Goal: Task Accomplishment & Management: Manage account settings

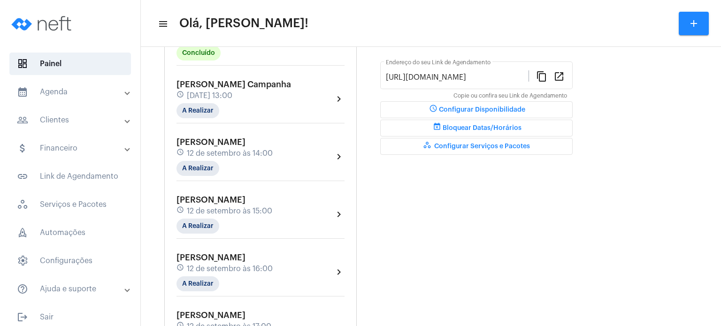
scroll to position [263, 0]
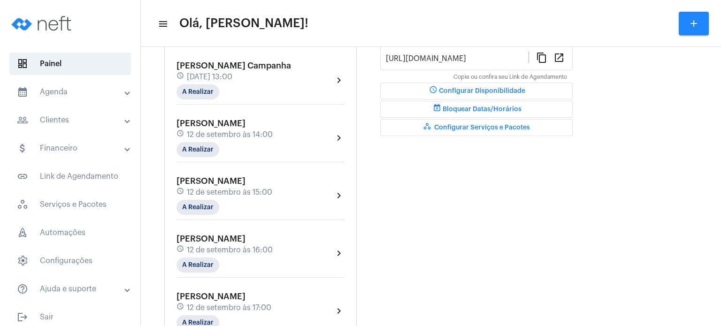
click at [232, 73] on span "[DATE] 13:00" at bounding box center [210, 77] width 46 height 8
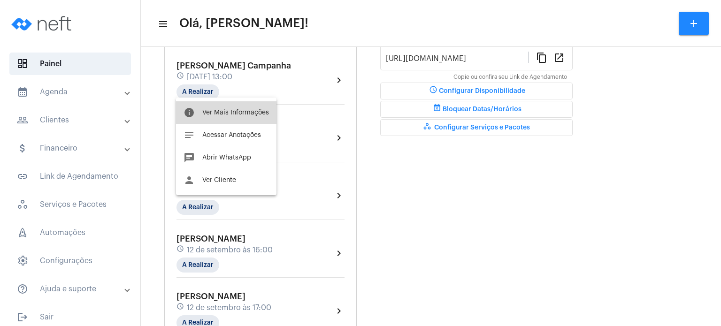
click at [233, 114] on span "Ver Mais Informações" at bounding box center [235, 112] width 67 height 7
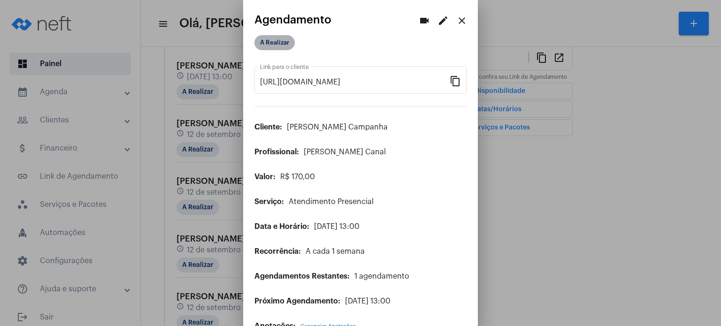
click at [279, 45] on mat-chip "A Realizar" at bounding box center [275, 42] width 40 height 15
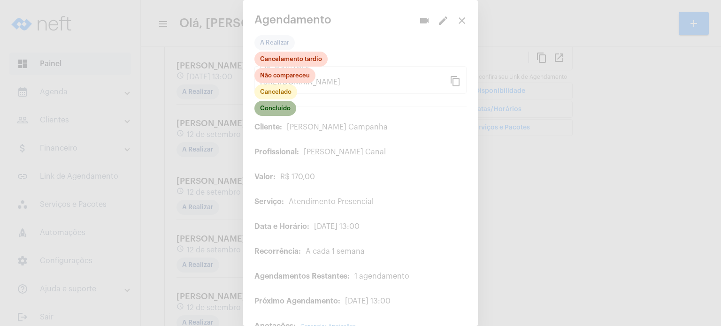
click at [284, 104] on mat-chip "Concluído" at bounding box center [276, 108] width 42 height 15
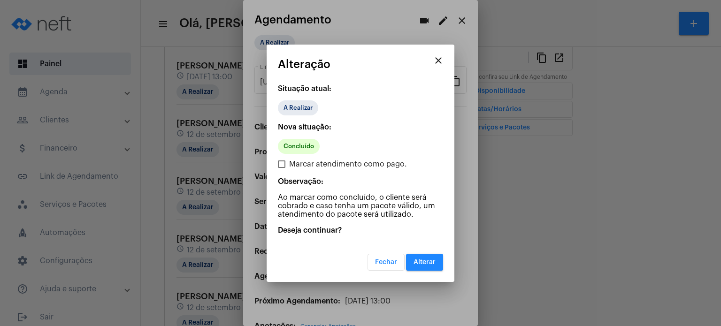
click at [419, 257] on button "Alterar" at bounding box center [424, 262] width 37 height 17
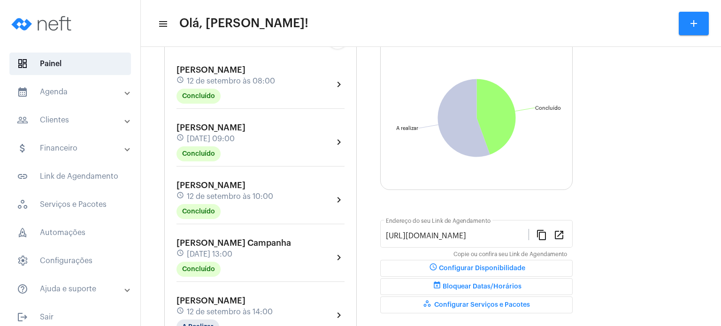
scroll to position [94, 0]
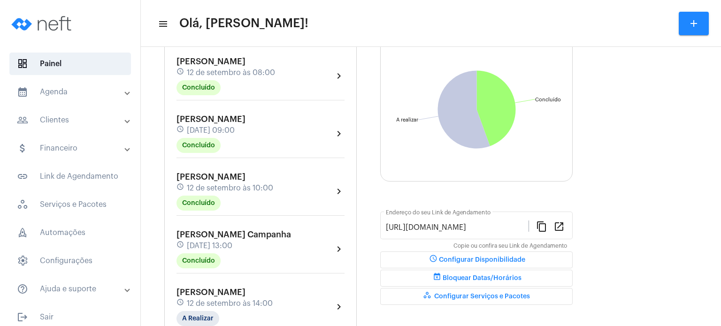
click at [63, 82] on mat-expansion-panel-header "calendar_month_outlined Agenda" at bounding box center [73, 92] width 135 height 23
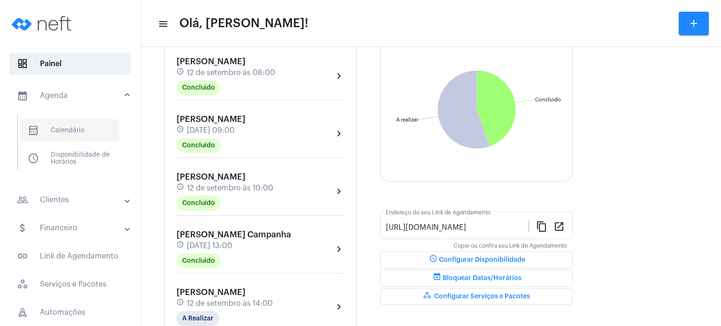
click at [62, 120] on span "calendar_month_outlined Calendário" at bounding box center [69, 130] width 99 height 23
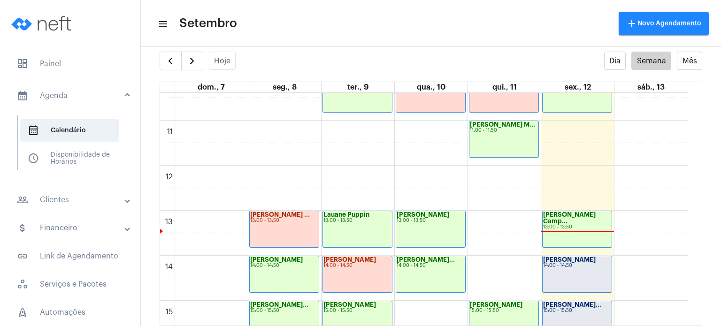
scroll to position [475, 0]
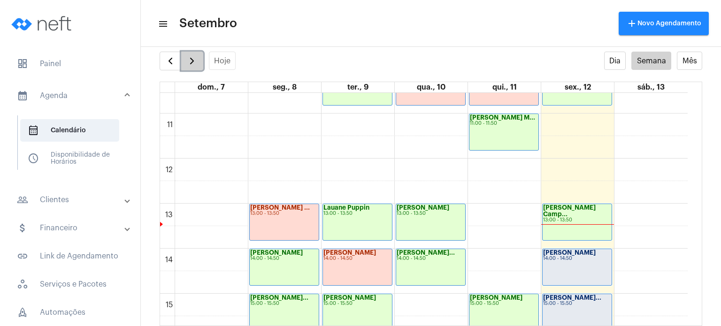
click at [195, 64] on span "button" at bounding box center [191, 60] width 11 height 11
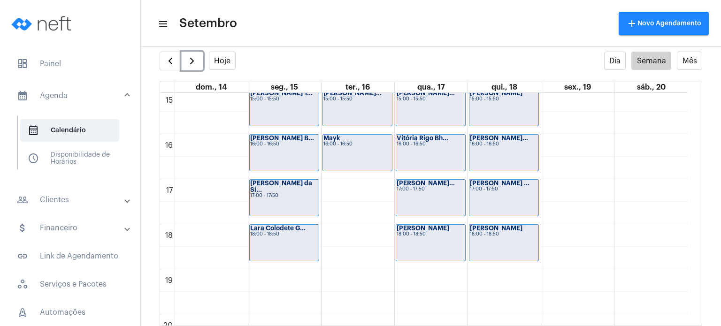
scroll to position [475, 0]
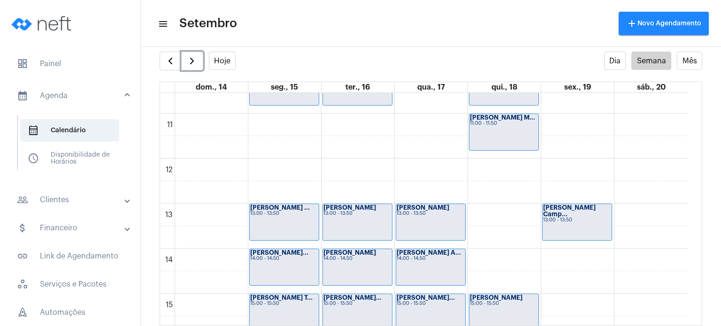
click at [511, 304] on div "15:00 - 15:50" at bounding box center [504, 303] width 68 height 5
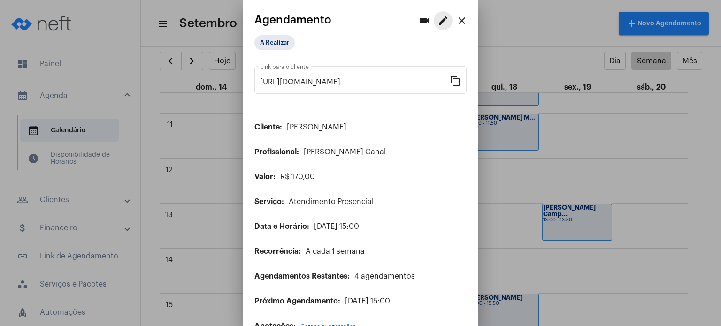
click at [438, 20] on mat-icon "edit" at bounding box center [443, 20] width 11 height 11
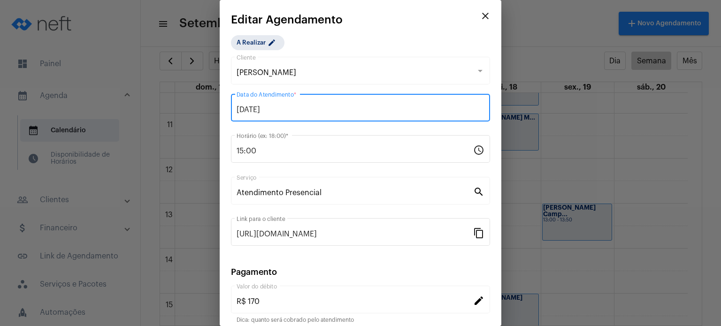
click at [353, 106] on input "[DATE]" at bounding box center [361, 110] width 248 height 8
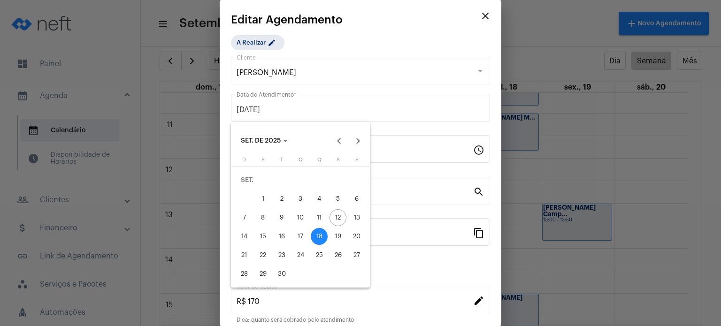
click at [282, 251] on div "23" at bounding box center [281, 255] width 17 height 17
type input "[DATE]"
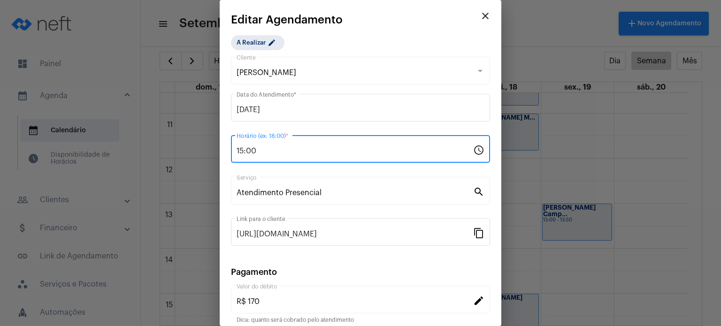
click at [312, 152] on input "15:00" at bounding box center [355, 151] width 237 height 8
type input "1"
type input "17:00"
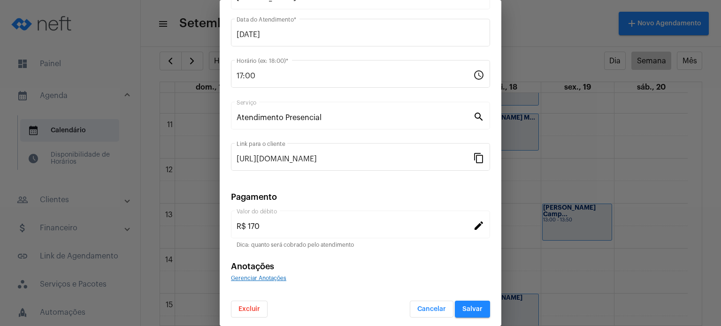
scroll to position [77, 0]
click at [475, 306] on span "Salvar" at bounding box center [473, 308] width 20 height 7
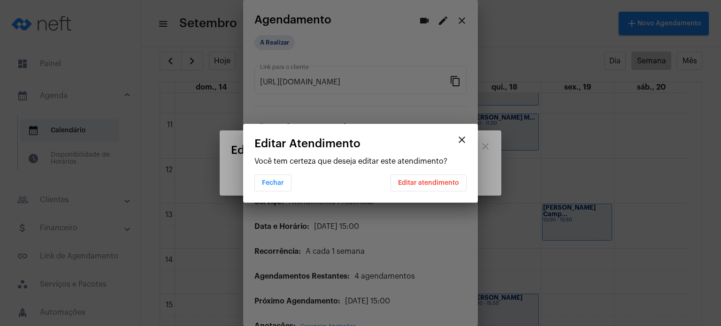
scroll to position [0, 0]
click at [439, 187] on button "Editar atendimento" at bounding box center [429, 183] width 76 height 17
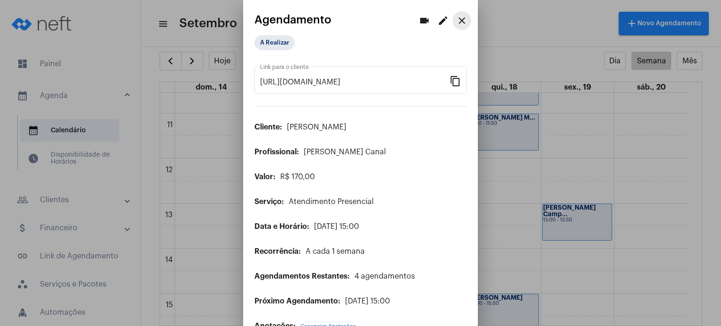
click at [457, 20] on mat-icon "close" at bounding box center [461, 20] width 11 height 11
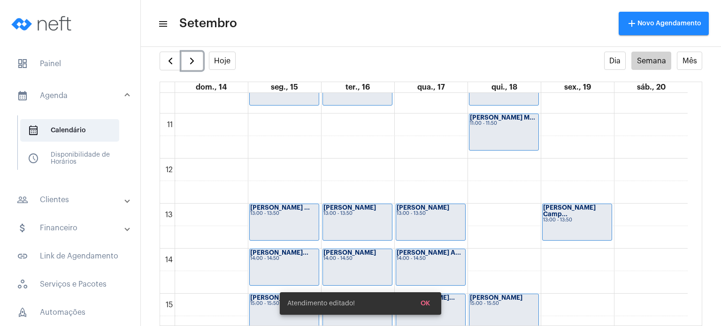
click at [563, 208] on strong "[PERSON_NAME] Camp..." at bounding box center [569, 211] width 53 height 13
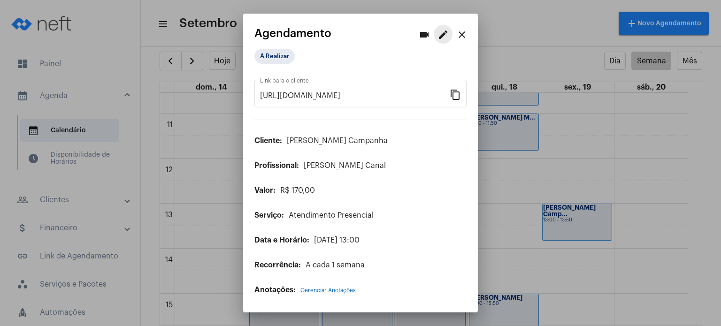
click at [444, 38] on mat-icon "edit" at bounding box center [443, 34] width 11 height 11
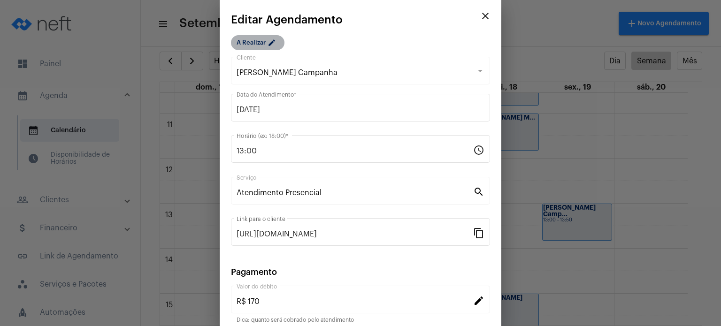
click at [259, 49] on mat-chip "A Realizar edit" at bounding box center [258, 42] width 54 height 15
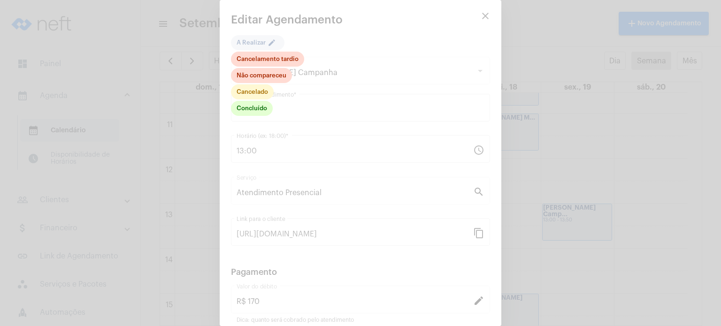
click at [370, 78] on div at bounding box center [360, 163] width 721 height 326
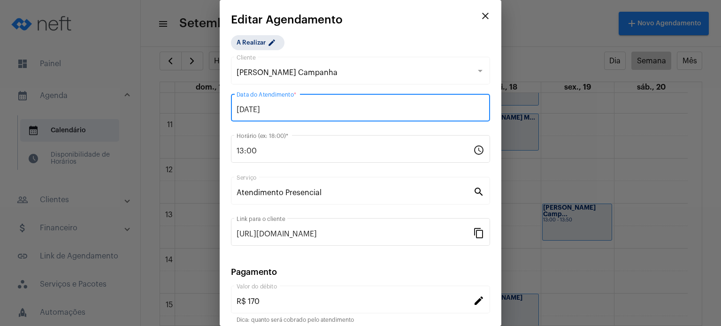
click at [328, 107] on input "[DATE]" at bounding box center [361, 110] width 248 height 8
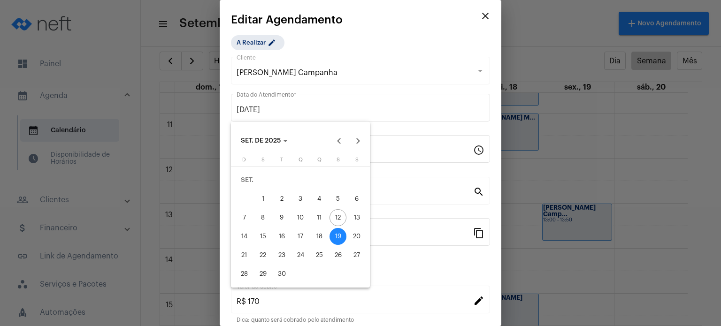
click at [321, 231] on div "18" at bounding box center [319, 236] width 17 height 17
type input "[DATE]"
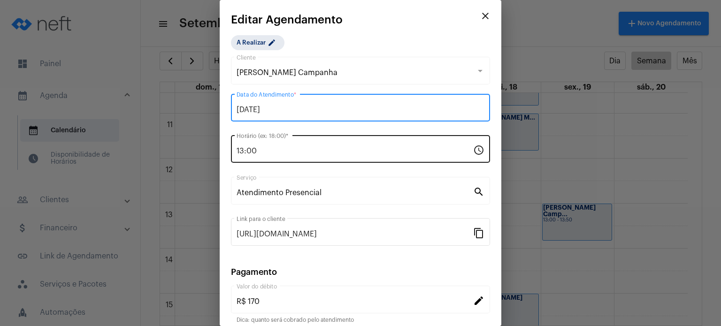
click at [278, 152] on input "13:00" at bounding box center [355, 151] width 237 height 8
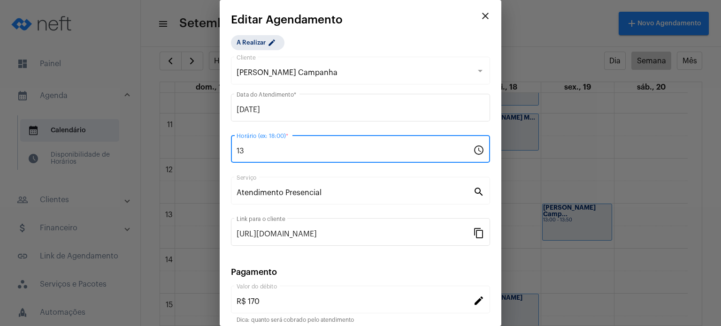
type input "1"
type input "15:00"
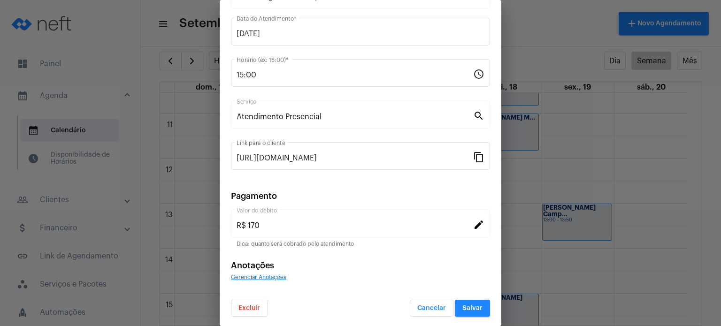
scroll to position [77, 0]
click at [473, 307] on span "Salvar" at bounding box center [473, 308] width 20 height 7
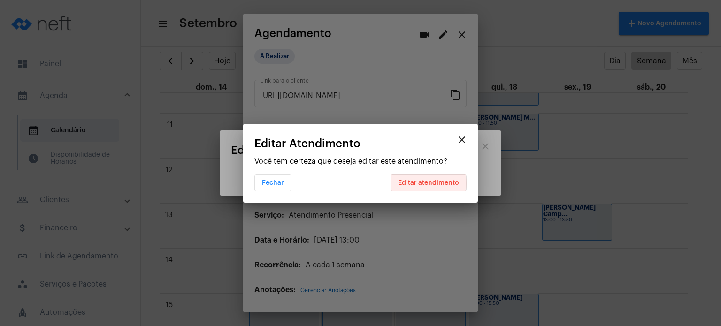
click at [428, 184] on span "Editar atendimento" at bounding box center [428, 183] width 61 height 7
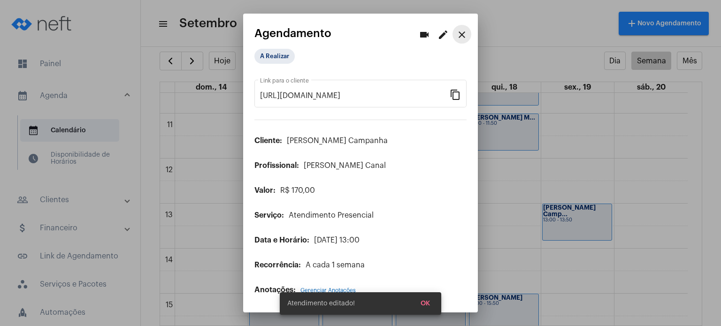
click at [465, 40] on mat-icon "close" at bounding box center [461, 34] width 11 height 11
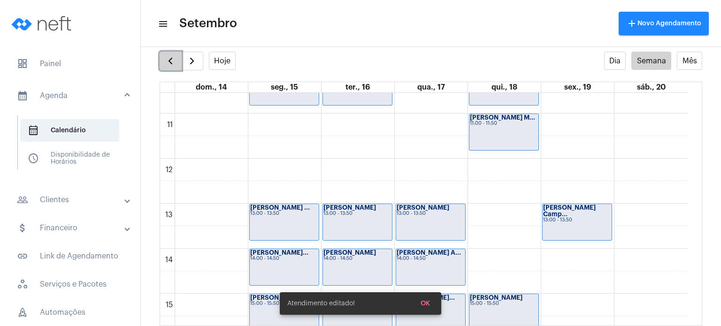
click at [167, 62] on span "button" at bounding box center [170, 60] width 11 height 11
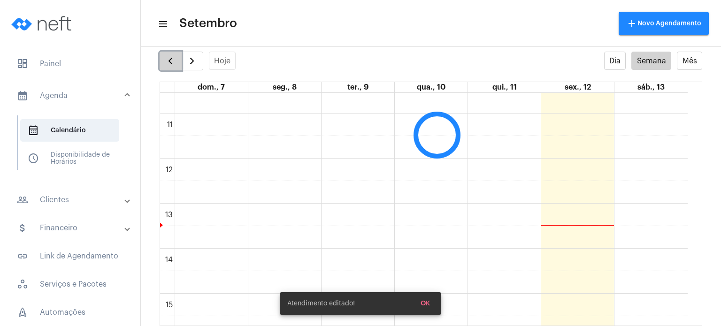
scroll to position [270, 0]
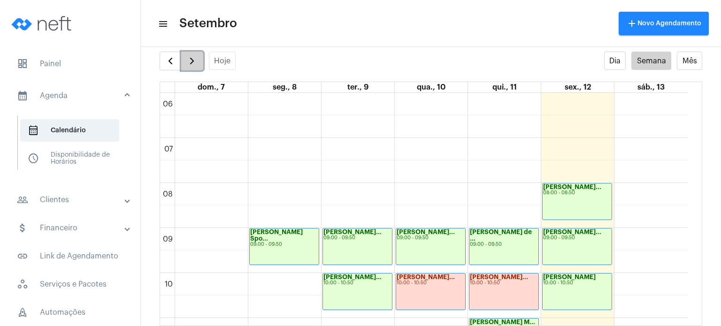
click at [186, 68] on button "button" at bounding box center [192, 61] width 22 height 19
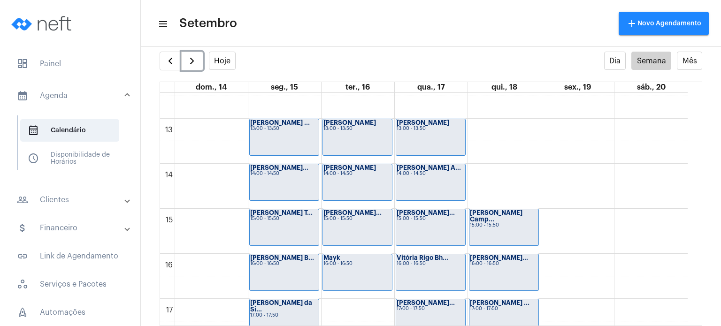
scroll to position [541, 0]
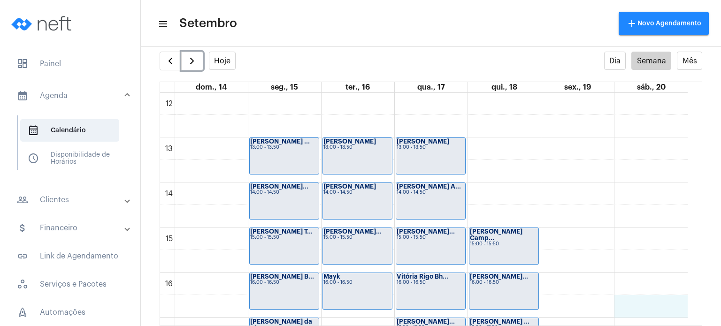
click at [687, 313] on div "00 01 02 03 04 05 06 07 08 09 10 11 12 13 14 15 16 17 18 19 20 21 22 23 [PERSON…" at bounding box center [424, 93] width 528 height 1082
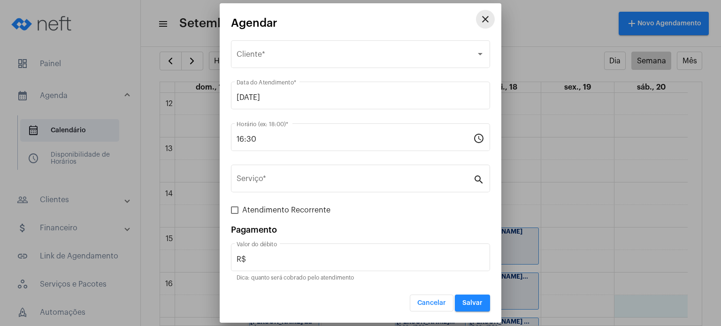
click at [486, 11] on button "close" at bounding box center [485, 19] width 19 height 19
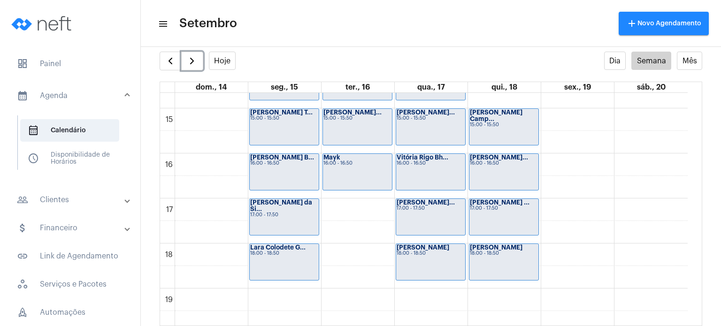
scroll to position [673, 0]
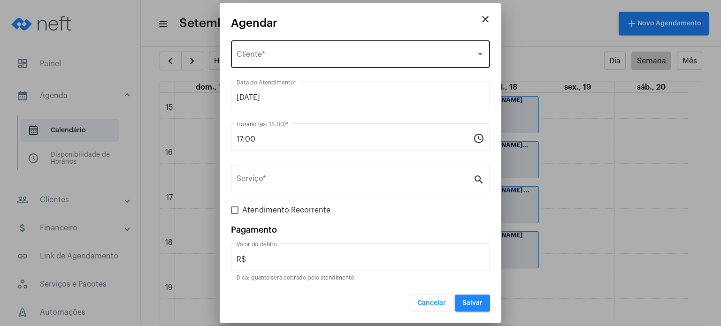
click at [323, 49] on div "Selecione o Cliente Cliente *" at bounding box center [361, 54] width 248 height 30
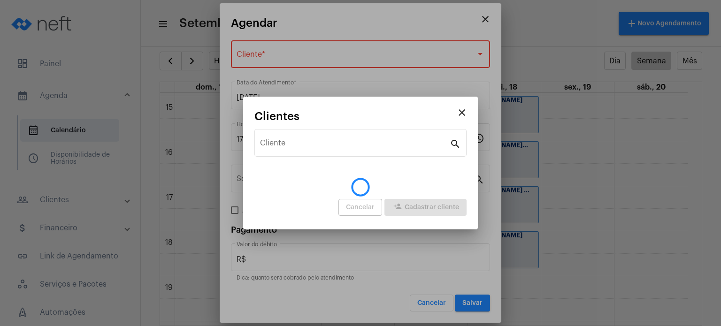
click at [323, 49] on div "close Agendar Selecione o Cliente Cliente * [DATE] Data do Atendimento * 17:00 …" at bounding box center [360, 163] width 721 height 326
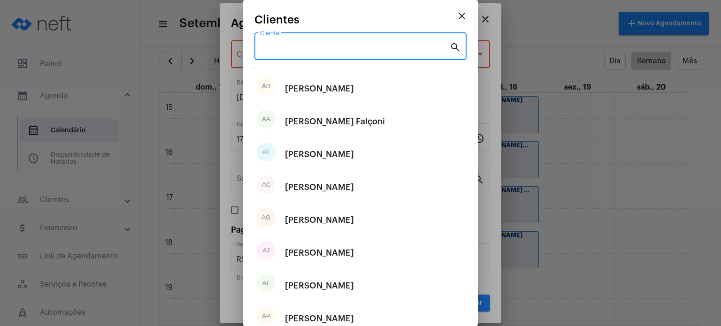
click at [323, 49] on input "Cliente" at bounding box center [355, 48] width 190 height 8
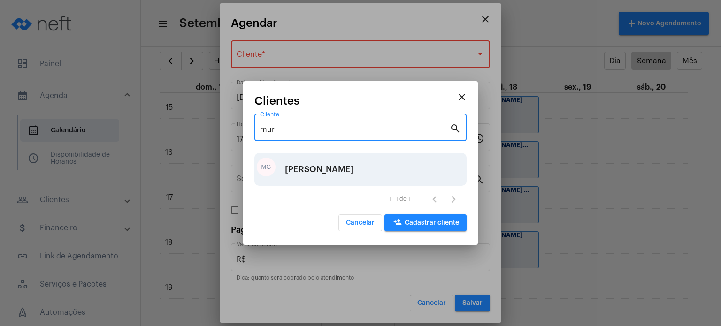
type input "mur"
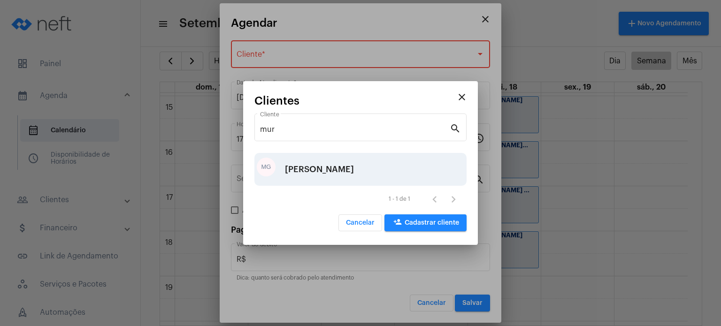
click at [347, 172] on div "[PERSON_NAME]" at bounding box center [319, 169] width 69 height 28
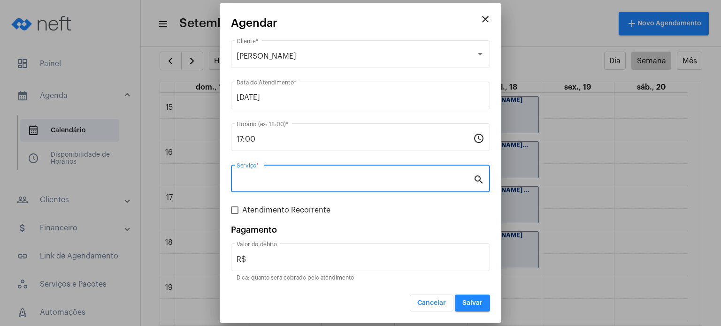
click at [339, 177] on input "Serviço *" at bounding box center [355, 181] width 237 height 8
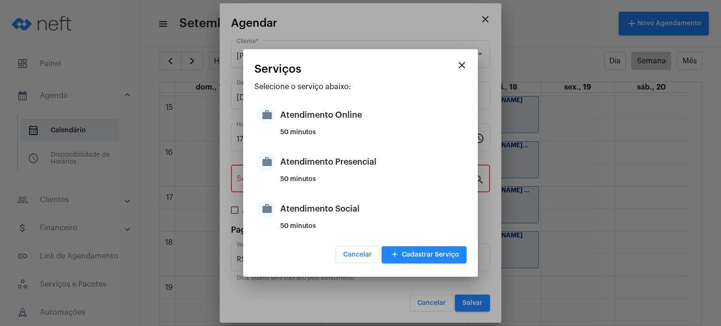
click at [339, 177] on div "50 minutos" at bounding box center [372, 183] width 184 height 14
type input "Atendimento Presencial"
type input "R$ 170"
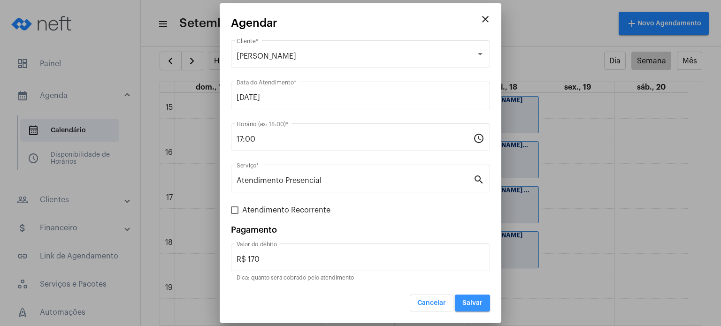
click at [462, 299] on button "Salvar" at bounding box center [472, 303] width 35 height 17
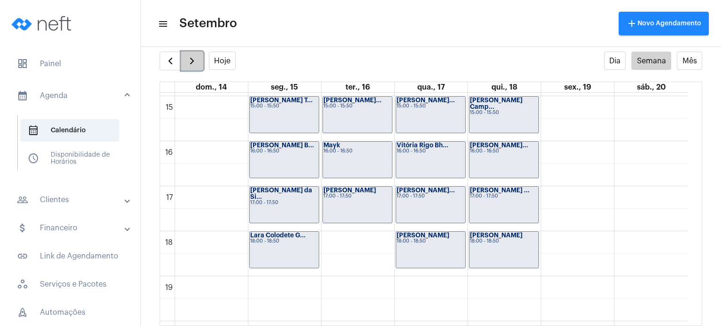
click at [181, 54] on button "button" at bounding box center [192, 61] width 22 height 19
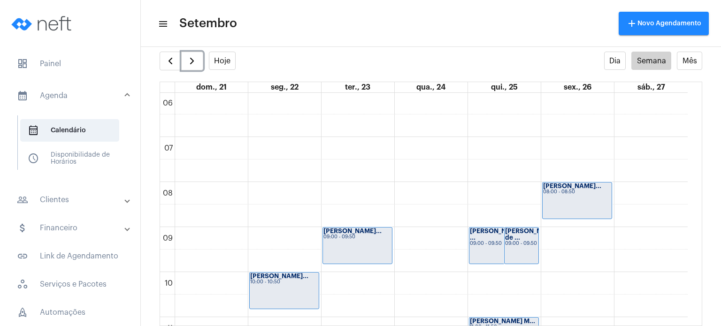
click at [518, 242] on div "09:00 - 09:50" at bounding box center [521, 243] width 33 height 5
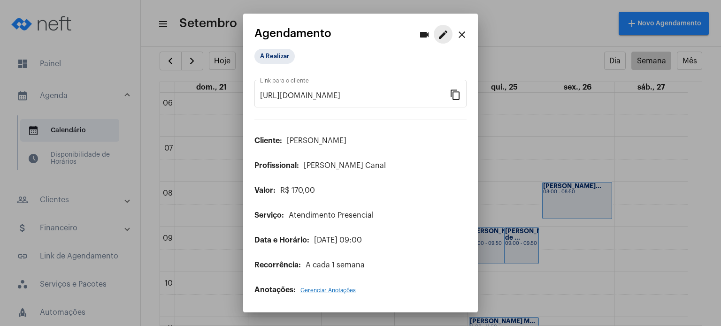
click at [440, 39] on mat-icon "edit" at bounding box center [443, 34] width 11 height 11
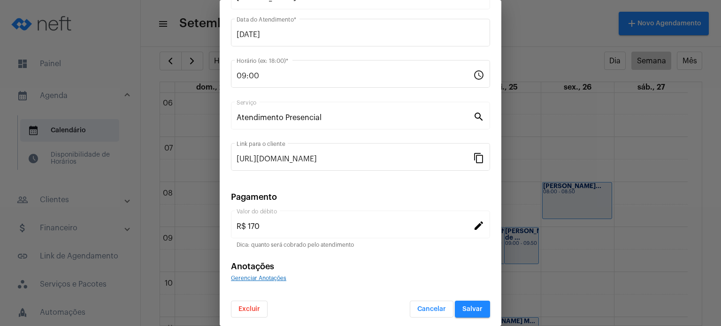
scroll to position [77, 0]
click at [257, 302] on button "Excluir" at bounding box center [249, 308] width 37 height 17
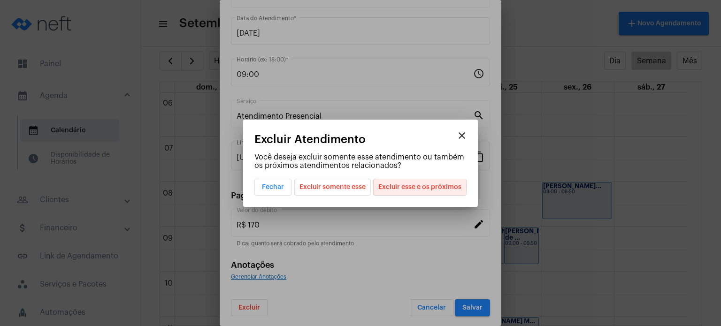
click at [421, 186] on span "Excluir esse e os próximos" at bounding box center [419, 187] width 83 height 16
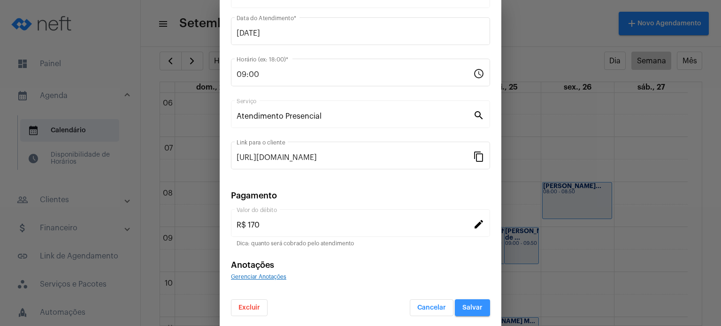
click at [472, 305] on span "Salvar" at bounding box center [473, 308] width 20 height 7
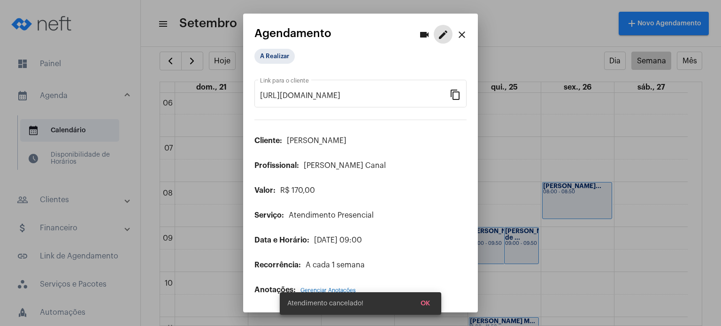
click at [463, 39] on mat-icon "close" at bounding box center [461, 34] width 11 height 11
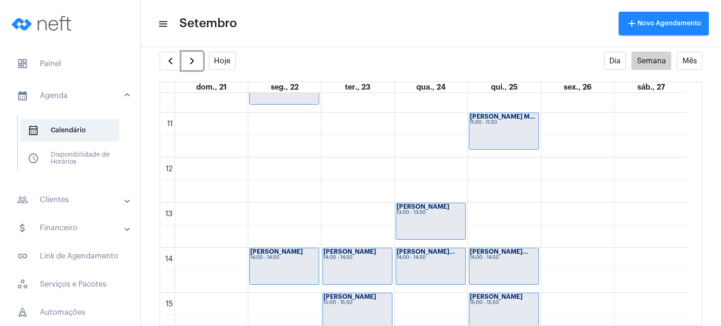
scroll to position [681, 0]
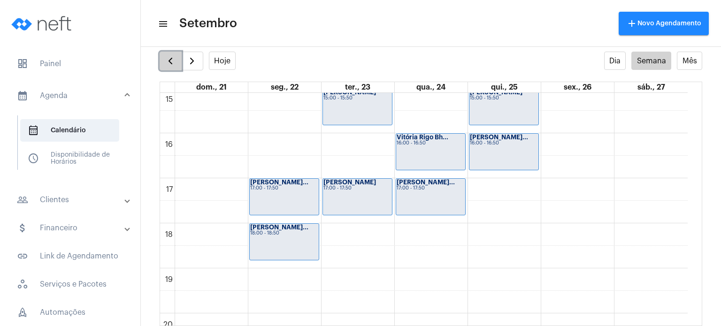
click at [165, 62] on span "button" at bounding box center [170, 60] width 11 height 11
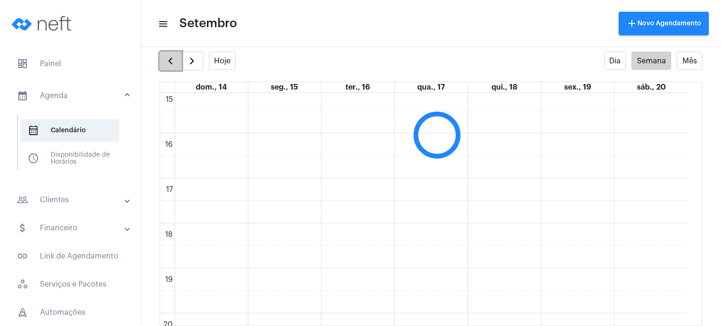
scroll to position [270, 0]
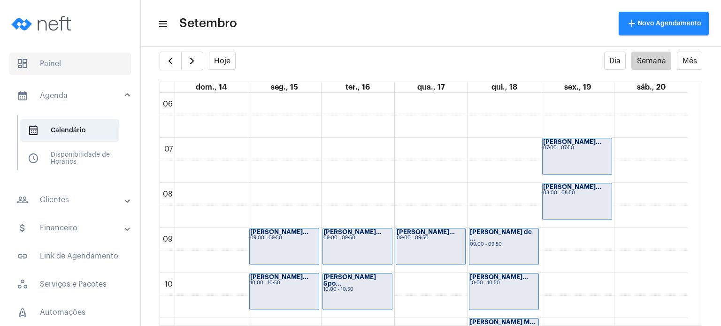
click at [78, 63] on span "dashboard Painel" at bounding box center [70, 64] width 122 height 23
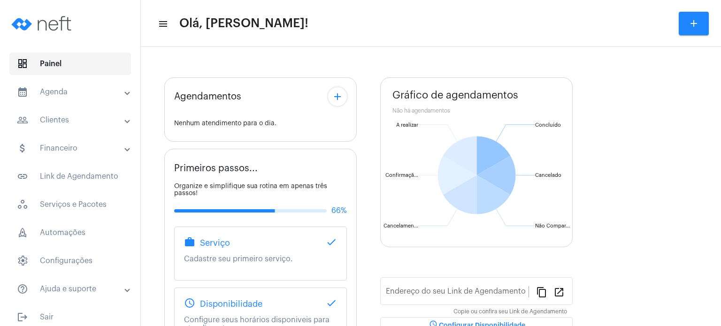
type input "[URL][DOMAIN_NAME]"
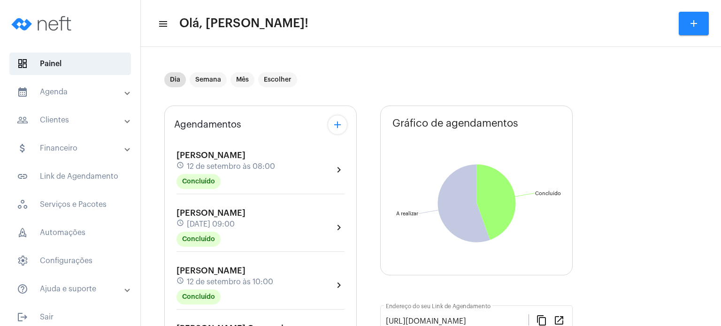
click at [342, 206] on div "[PERSON_NAME] schedule [DATE] 09:00 Concluído chevron_right" at bounding box center [260, 230] width 173 height 48
click at [175, 298] on div "[PERSON_NAME] Fim schedule [DATE] 10:00 Concluído chevron_right" at bounding box center [260, 288] width 173 height 48
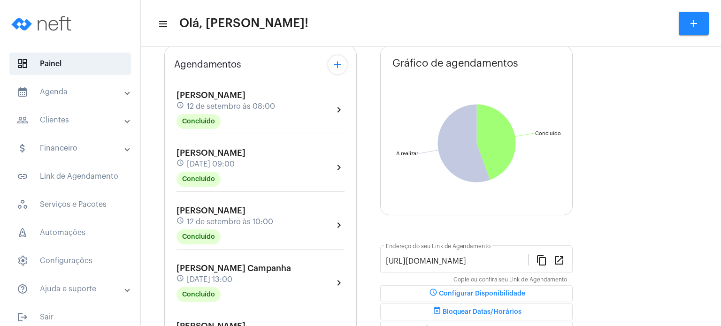
scroll to position [75, 0]
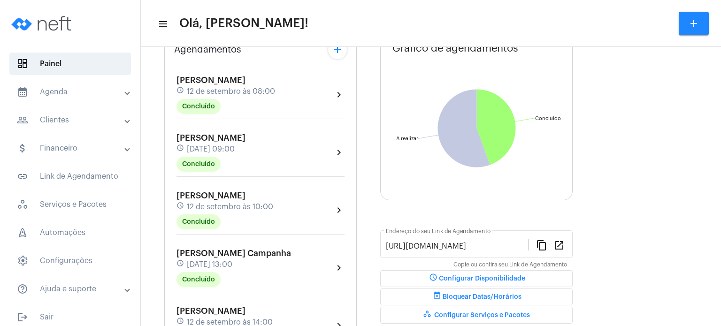
click at [203, 268] on div "[PERSON_NAME] Campanha schedule [DATE] 13:00 Concluído" at bounding box center [234, 268] width 115 height 39
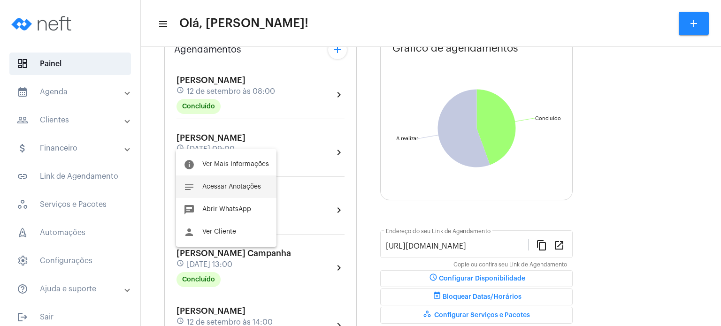
click at [237, 185] on span "Acessar Anotações" at bounding box center [231, 187] width 59 height 7
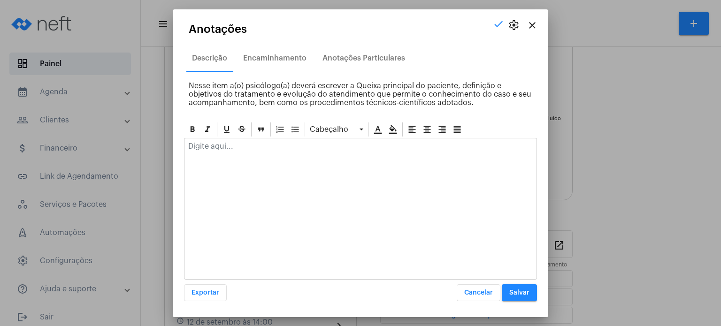
click at [251, 142] on p at bounding box center [360, 146] width 345 height 8
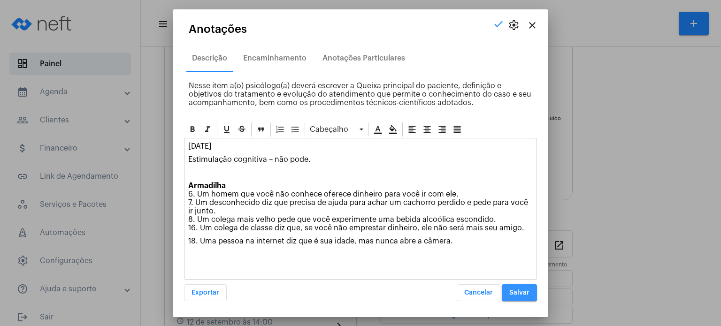
click at [513, 288] on button "Salvar" at bounding box center [519, 293] width 35 height 17
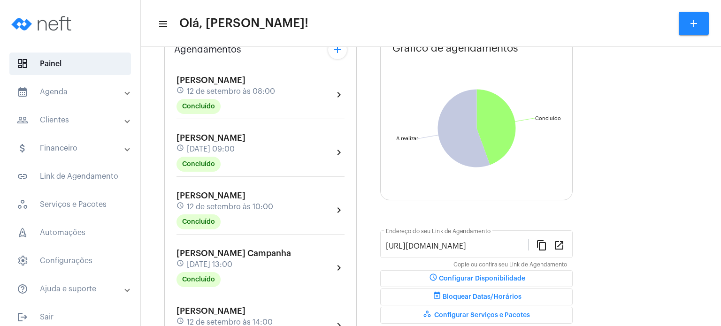
click at [169, 202] on div "Agendamentos add [PERSON_NAME] Contini schedule [DATE] 08:00 Concluído chevron_…" at bounding box center [260, 312] width 193 height 563
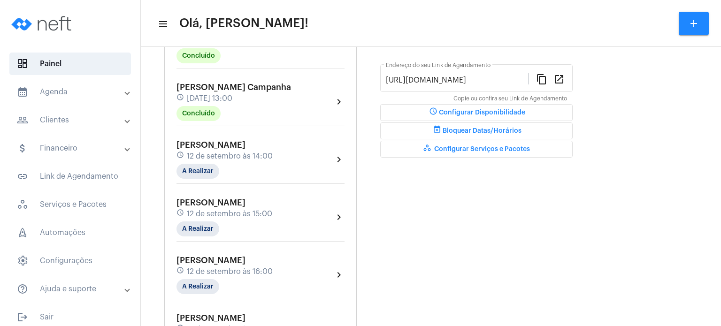
scroll to position [244, 0]
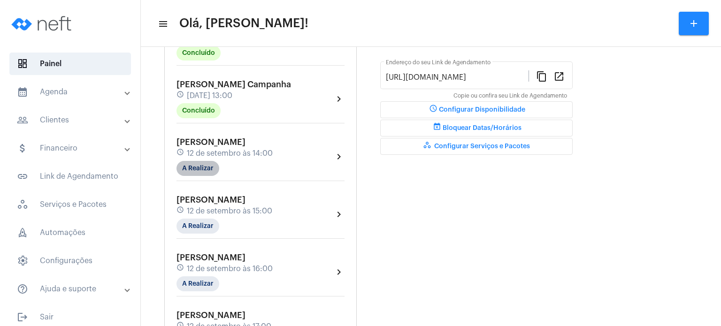
click at [199, 170] on mat-chip "A Realizar" at bounding box center [198, 168] width 43 height 15
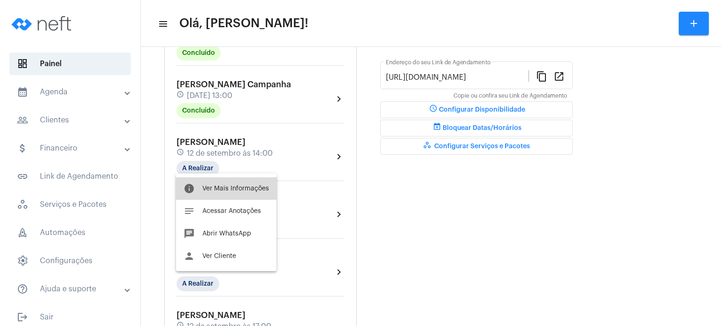
click at [220, 190] on span "Ver Mais Informações" at bounding box center [235, 188] width 67 height 7
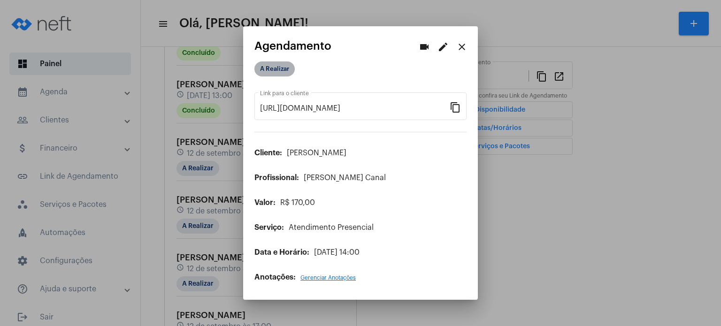
click at [281, 71] on mat-chip "A Realizar" at bounding box center [275, 69] width 40 height 15
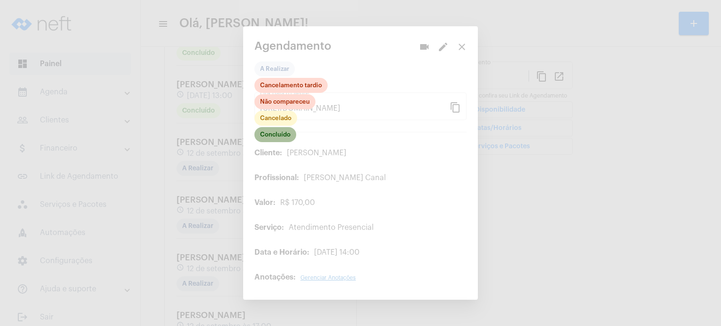
click at [278, 136] on mat-chip "Concluído" at bounding box center [276, 134] width 42 height 15
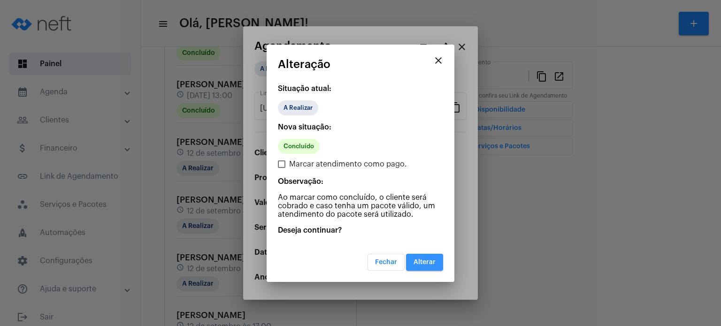
click at [418, 256] on button "Alterar" at bounding box center [424, 262] width 37 height 17
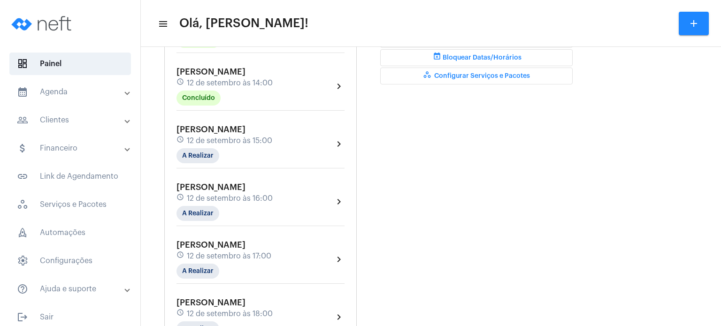
scroll to position [319, 0]
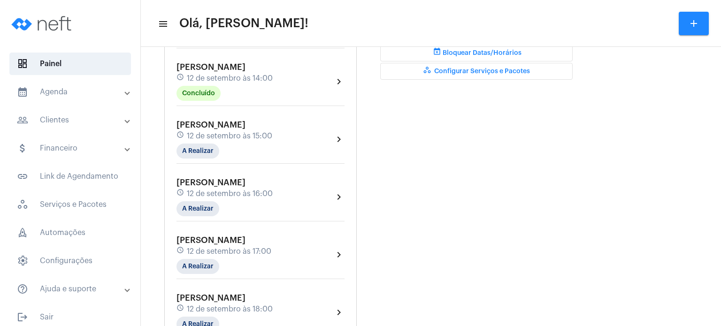
click at [229, 67] on span "[PERSON_NAME]" at bounding box center [211, 67] width 69 height 8
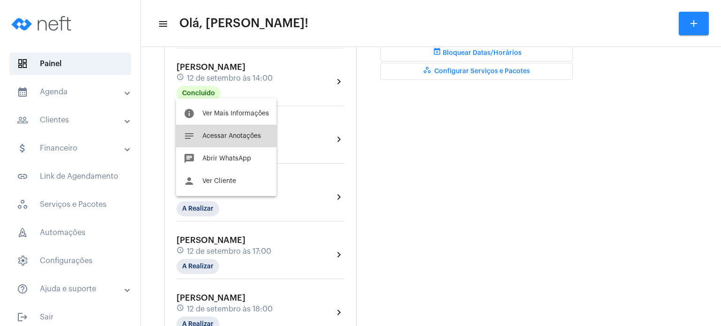
click at [225, 143] on button "notes Acessar Anotações" at bounding box center [226, 136] width 100 height 23
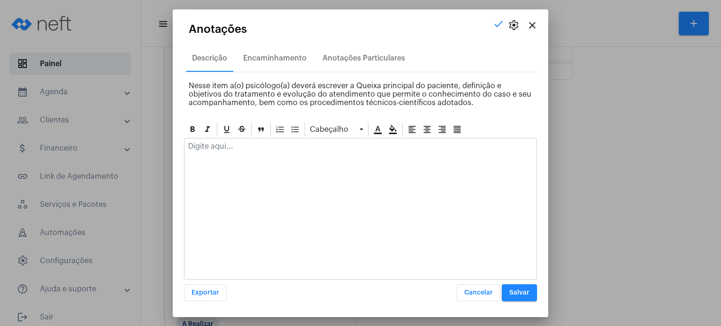
click at [225, 143] on p at bounding box center [360, 146] width 345 height 8
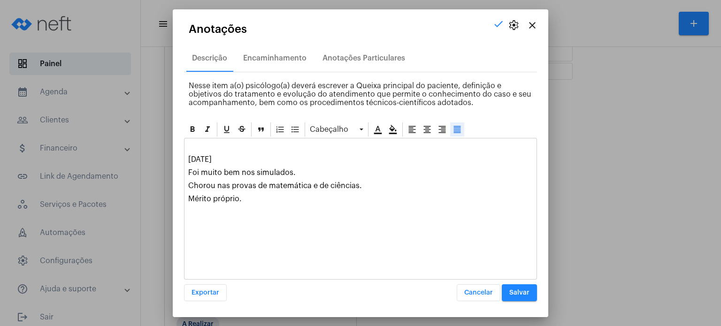
click at [510, 285] on button "Salvar" at bounding box center [519, 293] width 35 height 17
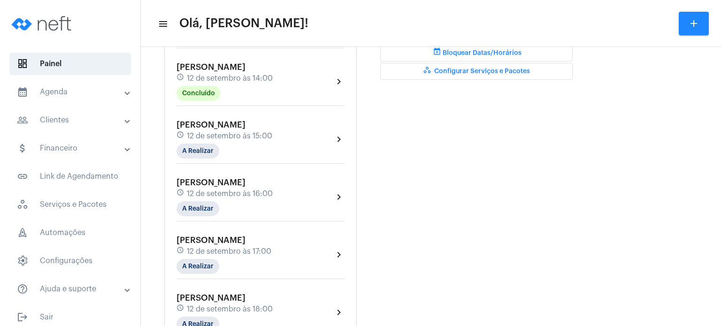
click at [209, 121] on span "[PERSON_NAME]" at bounding box center [211, 125] width 69 height 8
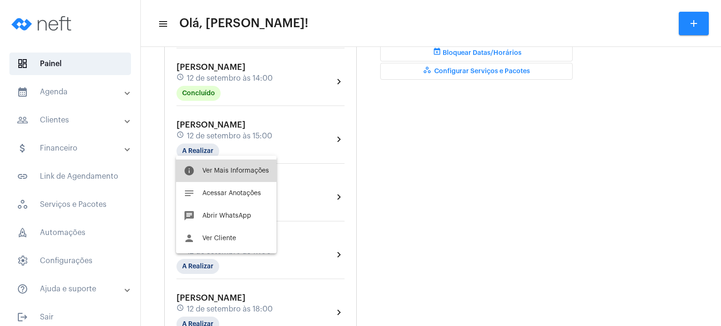
click at [203, 172] on span "Ver Mais Informações" at bounding box center [235, 171] width 67 height 7
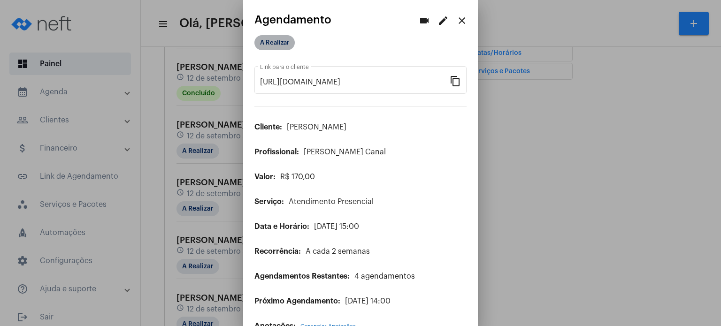
click at [279, 45] on mat-chip "A Realizar" at bounding box center [275, 42] width 40 height 15
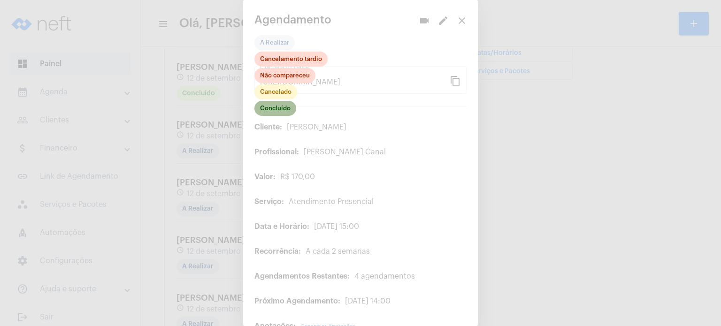
click at [277, 111] on mat-chip "Concluído" at bounding box center [276, 108] width 42 height 15
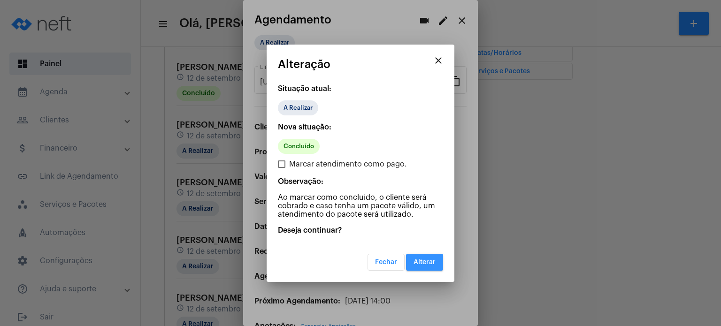
click at [426, 256] on button "Alterar" at bounding box center [424, 262] width 37 height 17
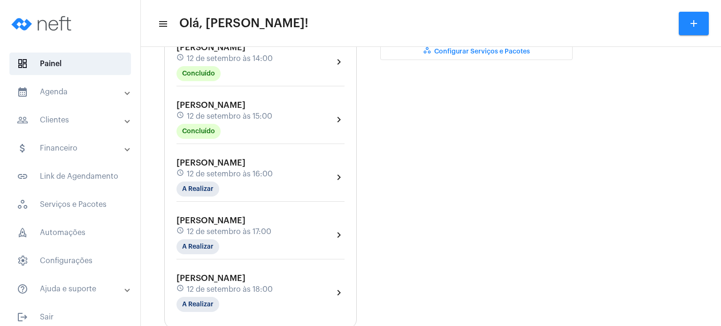
scroll to position [357, 0]
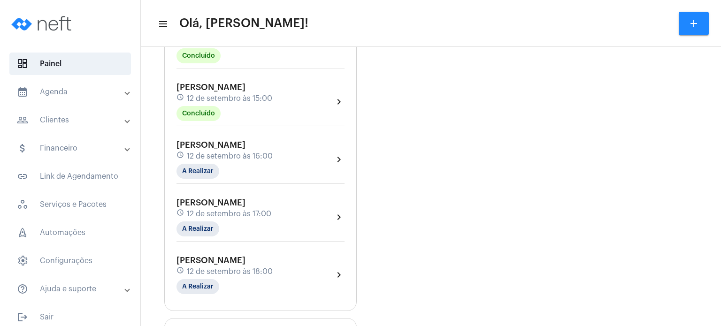
click at [75, 88] on mat-panel-title "calendar_month_outlined Agenda" at bounding box center [71, 91] width 108 height 11
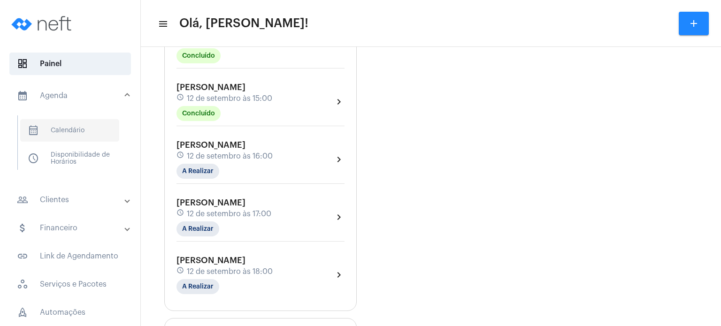
click at [86, 131] on span "calendar_month_outlined Calendário" at bounding box center [69, 130] width 99 height 23
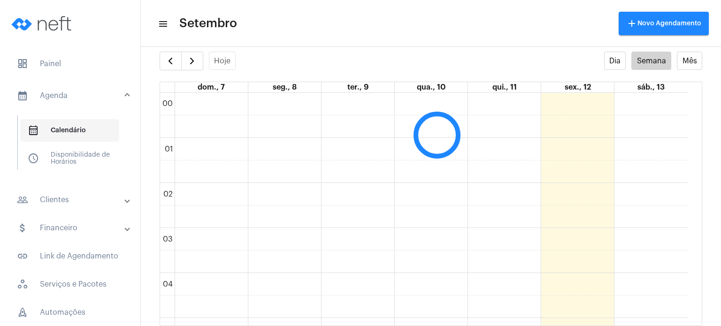
scroll to position [270, 0]
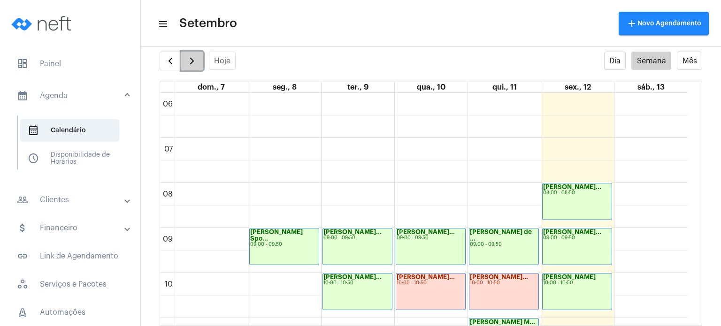
click at [193, 63] on span "button" at bounding box center [191, 60] width 11 height 11
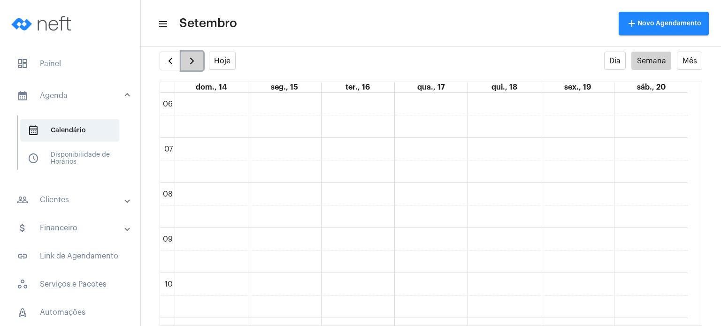
click at [193, 63] on span "button" at bounding box center [191, 60] width 11 height 11
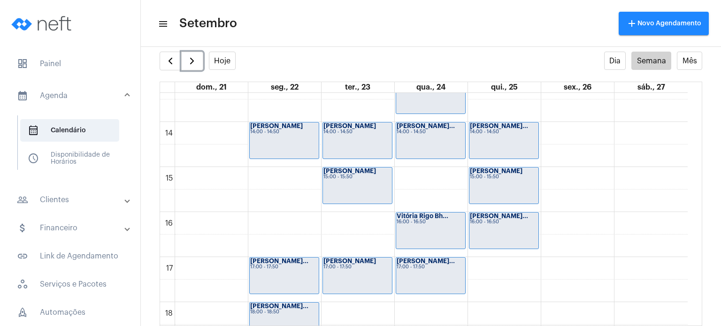
scroll to position [602, 0]
click at [520, 266] on div "00 01 02 03 04 05 06 07 08 09 10 11 12 13 14 15 16 17 18 19 20 21 22 23 [PERSON…" at bounding box center [424, 32] width 528 height 1082
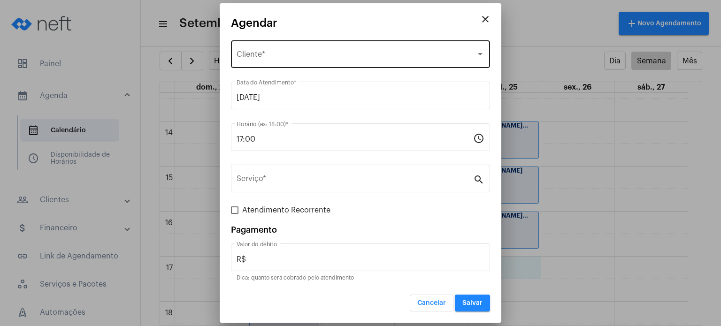
click at [396, 49] on div "Selecione o Cliente Cliente *" at bounding box center [361, 54] width 248 height 30
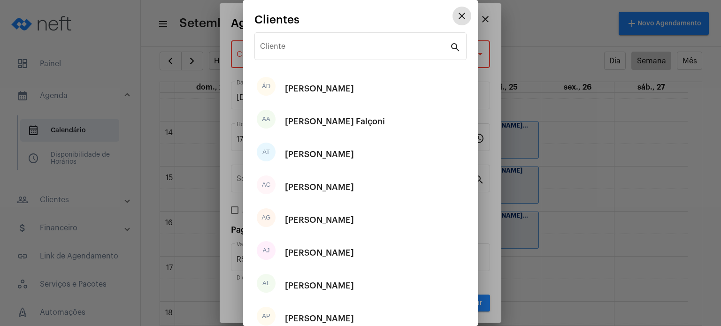
click at [396, 49] on input "Cliente" at bounding box center [355, 48] width 190 height 8
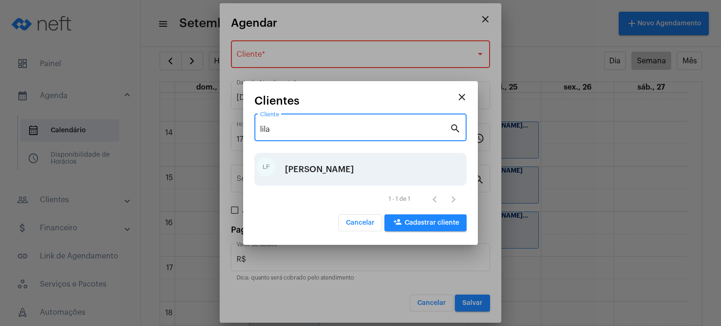
type input "lila"
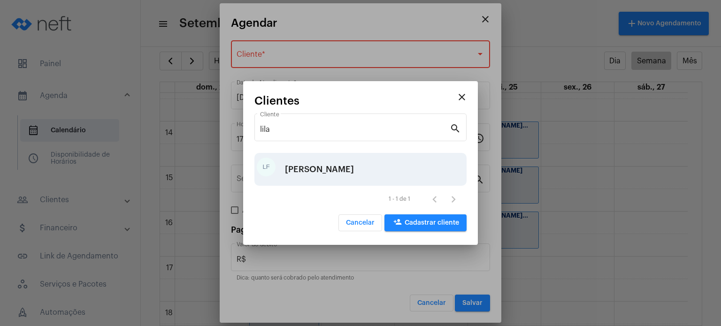
click at [354, 162] on div "[PERSON_NAME]" at bounding box center [319, 169] width 69 height 28
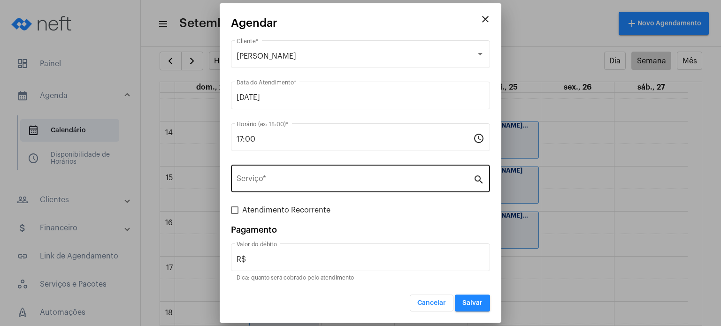
click at [355, 176] on div "Serviço *" at bounding box center [355, 178] width 237 height 30
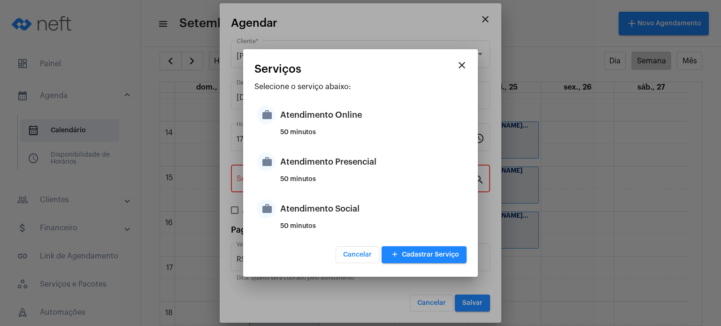
click at [355, 176] on div "Atendimento Presencial" at bounding box center [372, 162] width 184 height 28
type input "Atendimento Presencial"
type input "R$ 170"
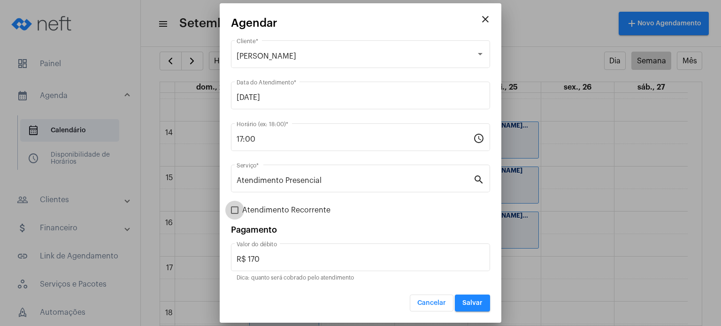
click at [294, 210] on span "Atendimento Recorrente" at bounding box center [286, 210] width 88 height 11
click at [235, 214] on input "Atendimento Recorrente" at bounding box center [234, 214] width 0 height 0
checkbox input "true"
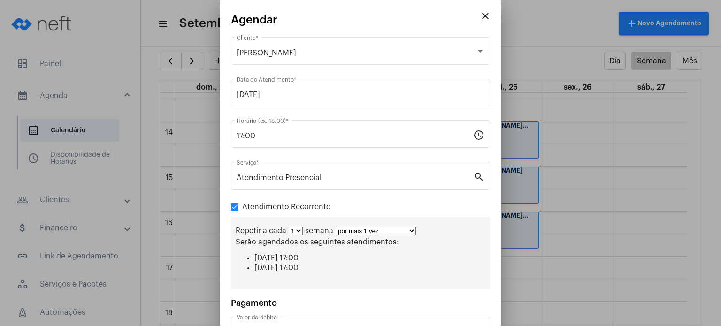
click at [293, 232] on select "1 2 3 4 5 6 7 8" at bounding box center [296, 231] width 14 height 9
click at [345, 230] on select "por mais 1 vez por mais 2 vezes por mais 3 vezes por mais 4 vezes por mais 5 ve…" at bounding box center [376, 231] width 80 height 9
select select "4: 5"
click at [336, 227] on select "por mais 1 vez por mais 2 vezes por mais 3 vezes por mais 4 vezes por mais 5 ve…" at bounding box center [376, 231] width 80 height 9
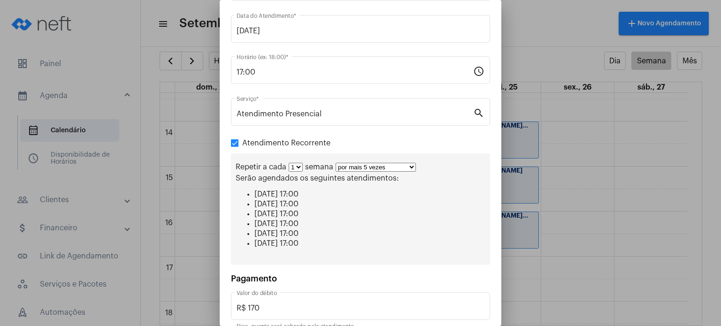
scroll to position [107, 0]
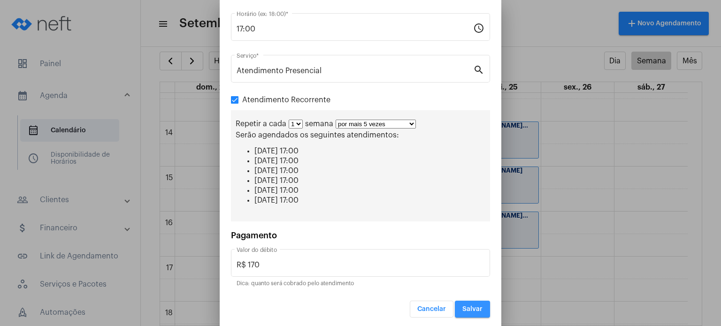
click at [473, 306] on span "Salvar" at bounding box center [473, 309] width 20 height 7
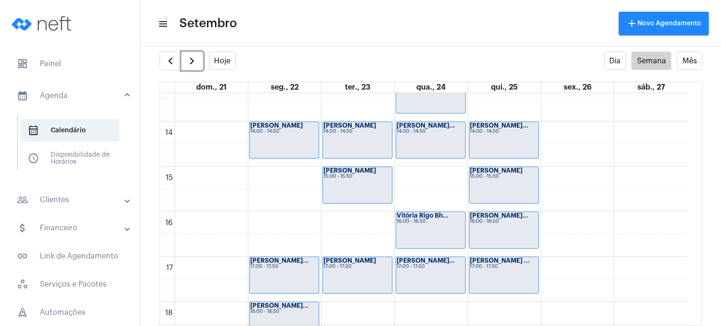
click at [496, 308] on div "00 01 02 03 04 05 06 07 08 09 10 11 12 13 14 15 16 17 18 19 20 21 22 23 [PERSON…" at bounding box center [424, 32] width 528 height 1082
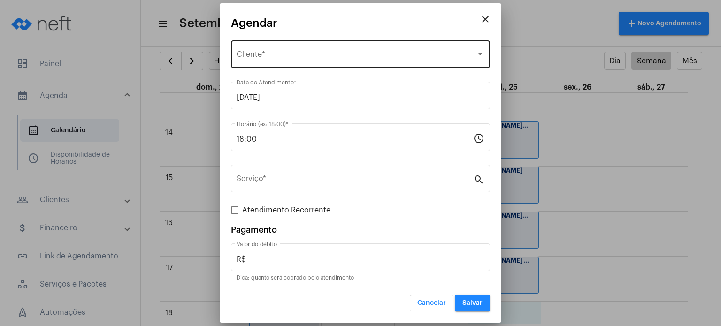
click at [385, 51] on div "Selecione o Cliente Cliente *" at bounding box center [361, 54] width 248 height 30
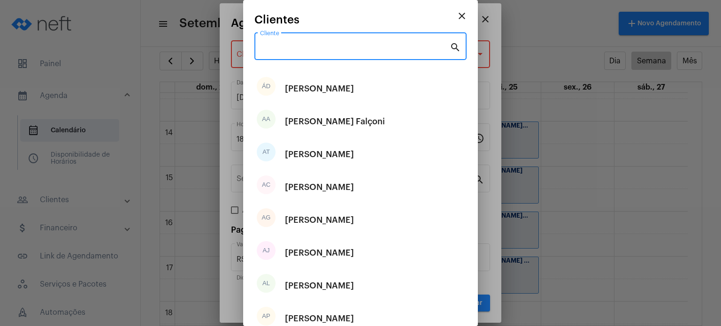
click at [385, 51] on input "Cliente" at bounding box center [355, 48] width 190 height 8
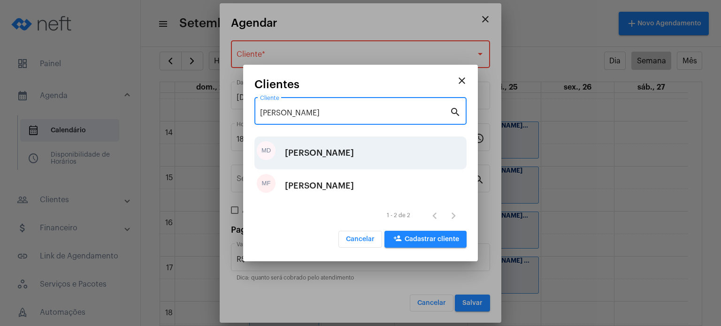
type input "[PERSON_NAME]"
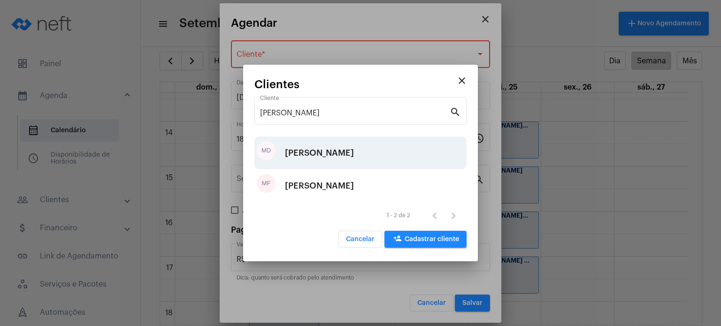
click at [354, 147] on div "[PERSON_NAME]" at bounding box center [319, 153] width 69 height 28
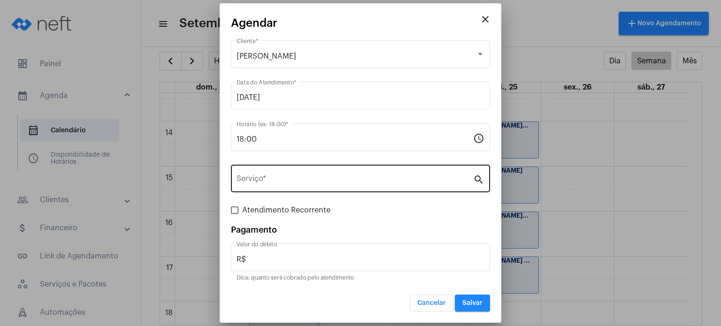
click at [336, 172] on div "Serviço *" at bounding box center [355, 178] width 237 height 30
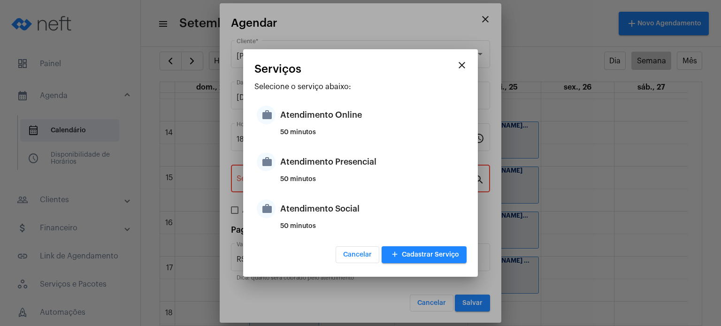
click at [336, 172] on div "Atendimento Presencial" at bounding box center [372, 162] width 184 height 28
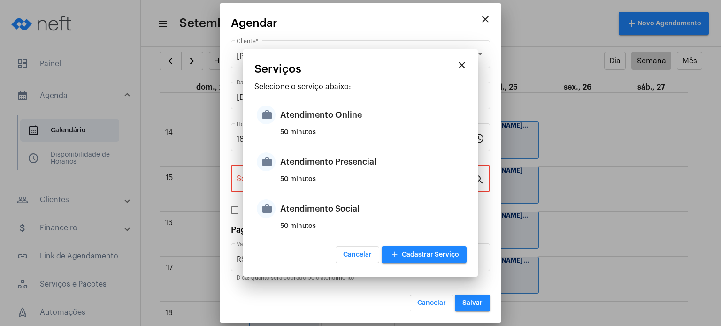
type input "Atendimento Presencial"
type input "R$ 170"
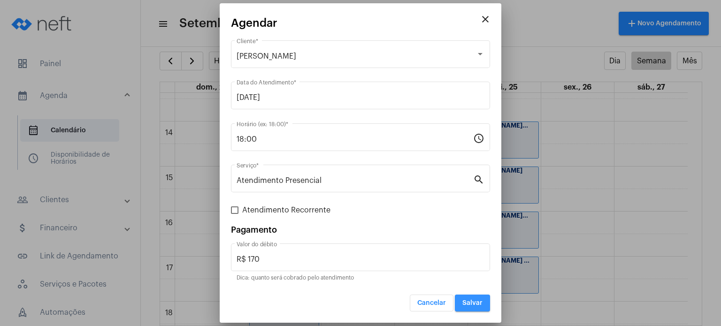
click at [469, 303] on span "Salvar" at bounding box center [473, 303] width 20 height 7
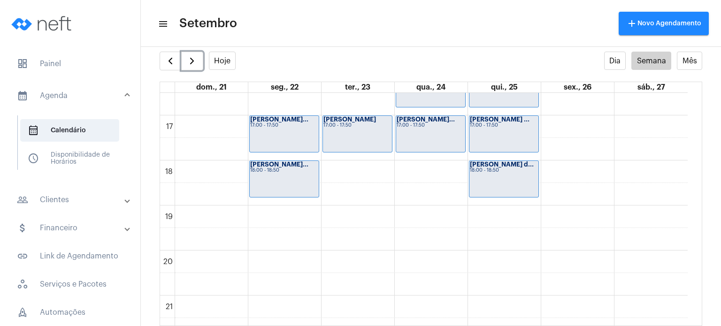
scroll to position [746, 0]
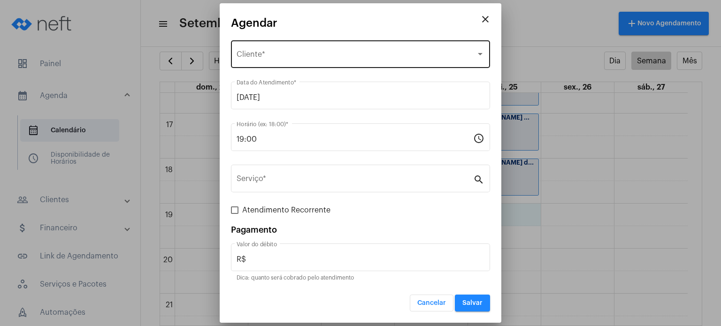
click at [350, 50] on div "Selecione o Cliente Cliente *" at bounding box center [361, 54] width 248 height 30
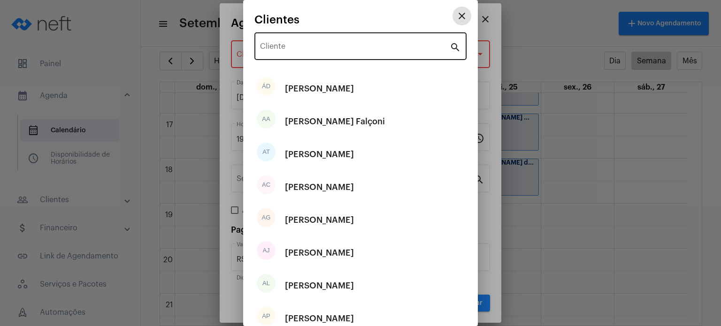
click at [332, 43] on div "Cliente" at bounding box center [355, 46] width 190 height 30
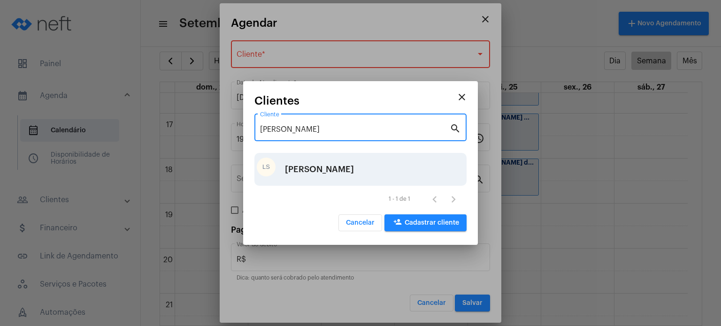
type input "[PERSON_NAME]"
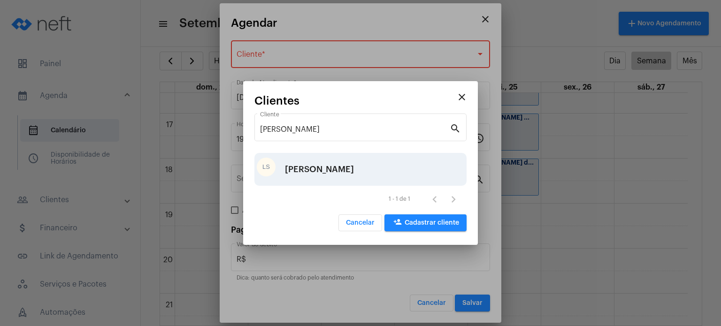
click at [320, 165] on div "[PERSON_NAME]" at bounding box center [319, 169] width 69 height 28
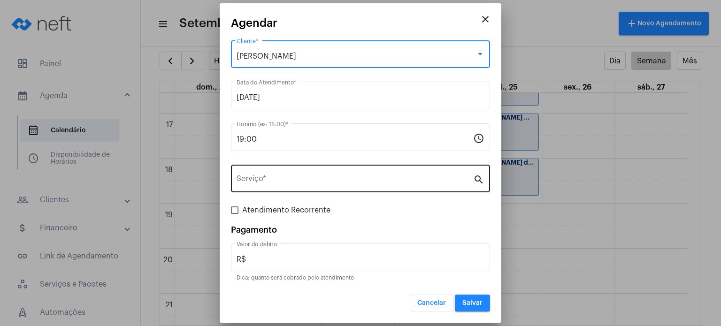
click at [314, 173] on div "Serviço *" at bounding box center [355, 178] width 237 height 30
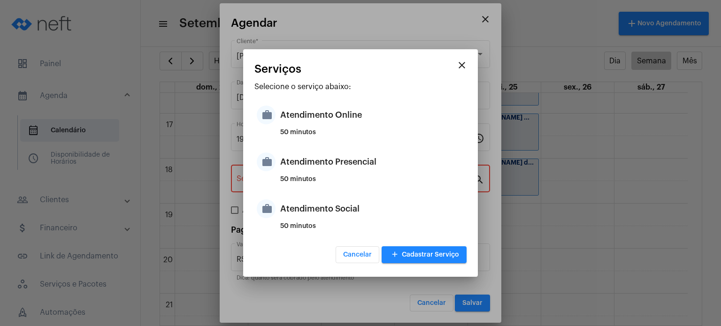
click at [314, 173] on div "Atendimento Presencial" at bounding box center [372, 162] width 184 height 28
type input "Atendimento Presencial"
type input "R$ 170"
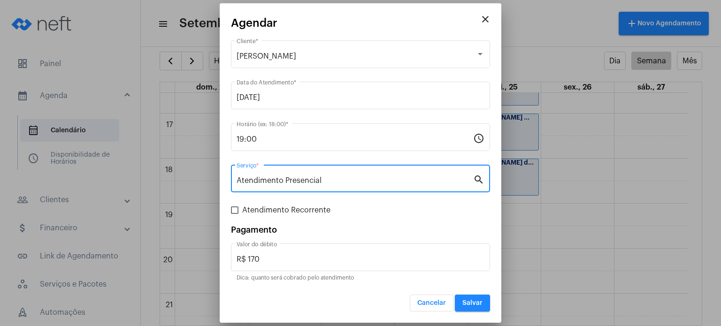
click at [470, 307] on button "Salvar" at bounding box center [472, 303] width 35 height 17
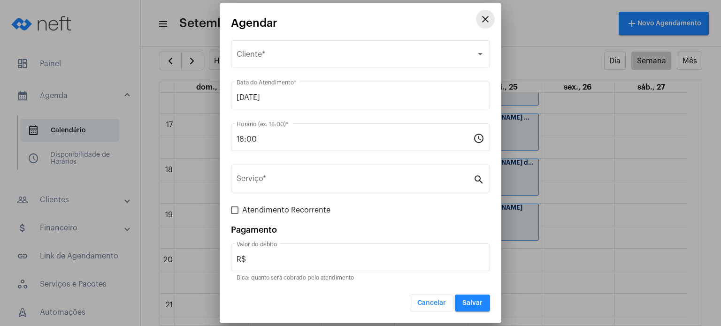
click at [485, 22] on mat-icon "close" at bounding box center [485, 19] width 11 height 11
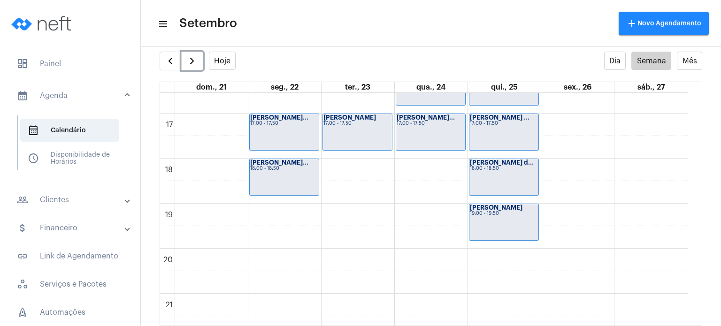
click at [364, 132] on div "[PERSON_NAME] 17:00 - 17:50" at bounding box center [357, 132] width 69 height 36
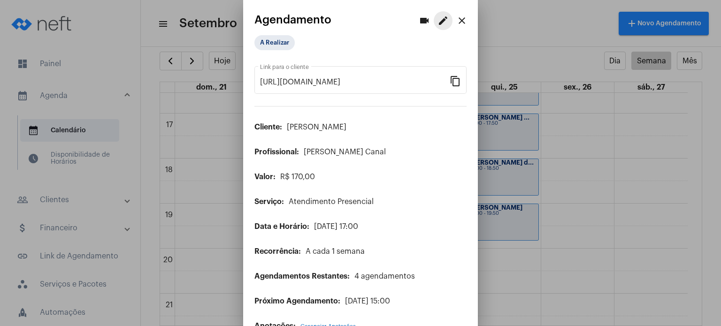
click at [439, 20] on mat-icon "edit" at bounding box center [443, 20] width 11 height 11
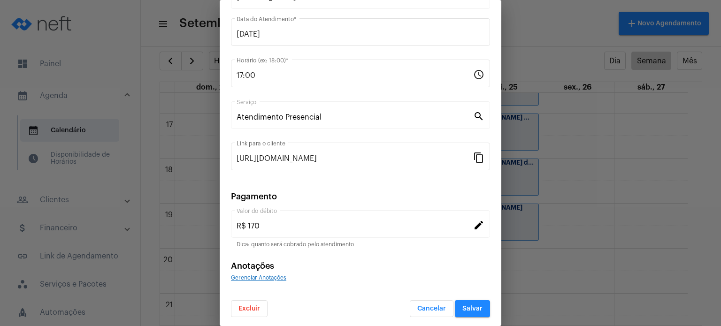
scroll to position [77, 0]
click at [254, 302] on button "Excluir" at bounding box center [249, 308] width 37 height 17
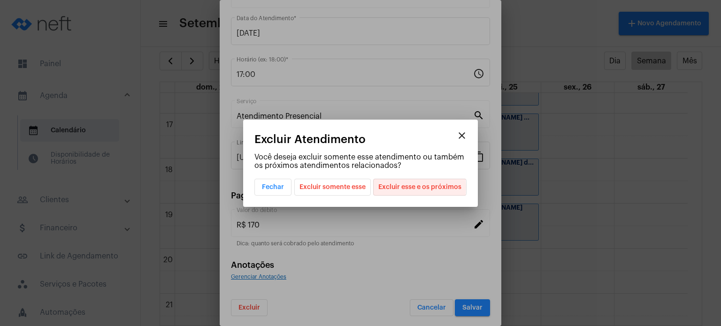
click at [388, 187] on span "Excluir esse e os próximos" at bounding box center [419, 187] width 83 height 16
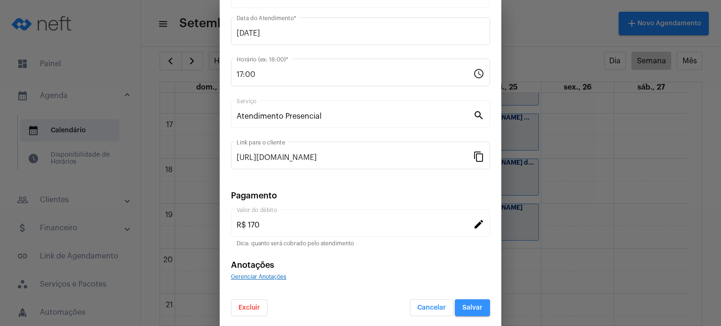
click at [463, 305] on span "Salvar" at bounding box center [473, 308] width 20 height 7
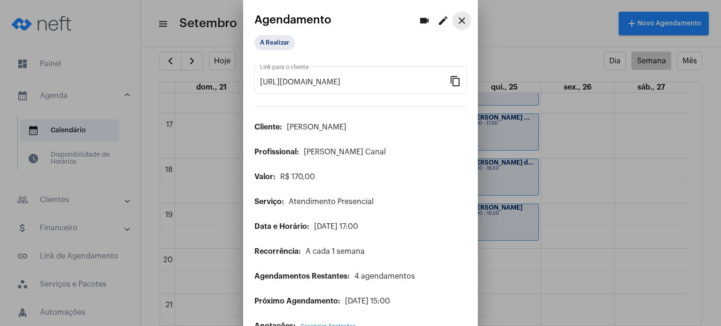
click at [456, 15] on mat-icon "close" at bounding box center [461, 20] width 11 height 11
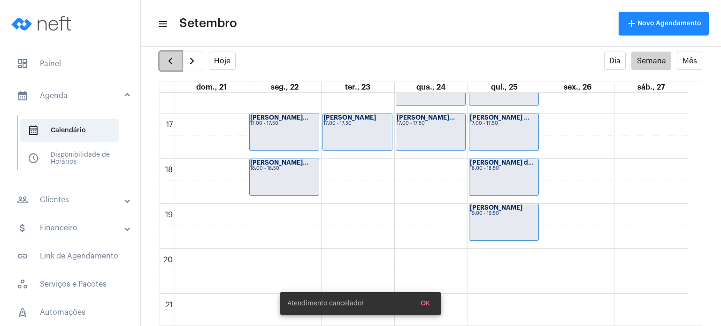
click at [171, 58] on span "button" at bounding box center [170, 60] width 11 height 11
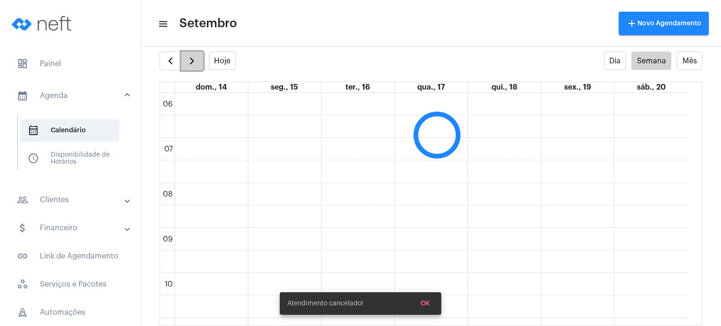
click at [188, 60] on span "button" at bounding box center [191, 60] width 11 height 11
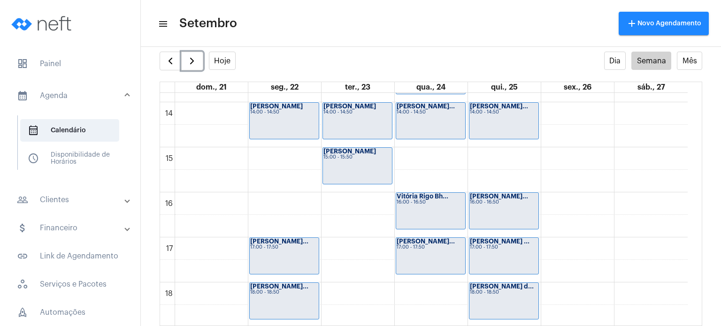
scroll to position [667, 0]
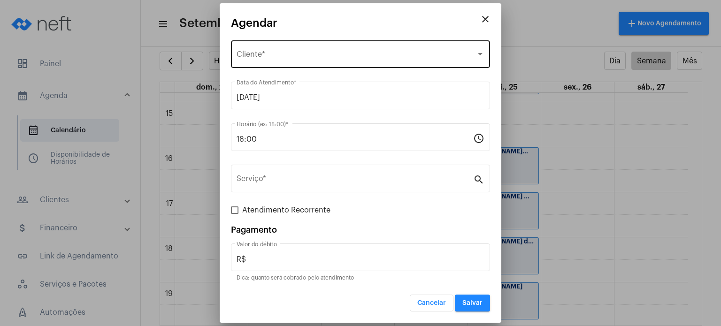
click at [387, 61] on div "Selecione o Cliente Cliente *" at bounding box center [361, 54] width 248 height 30
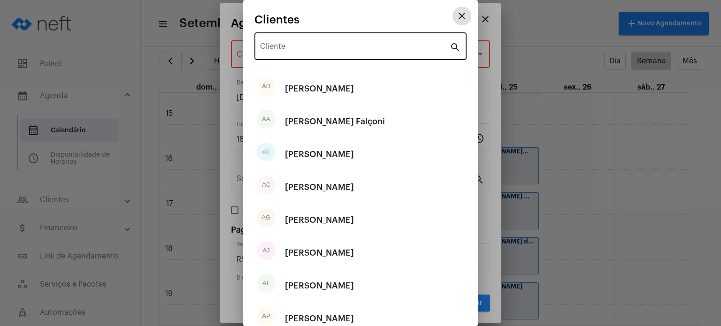
click at [387, 52] on input "Cliente" at bounding box center [355, 48] width 190 height 8
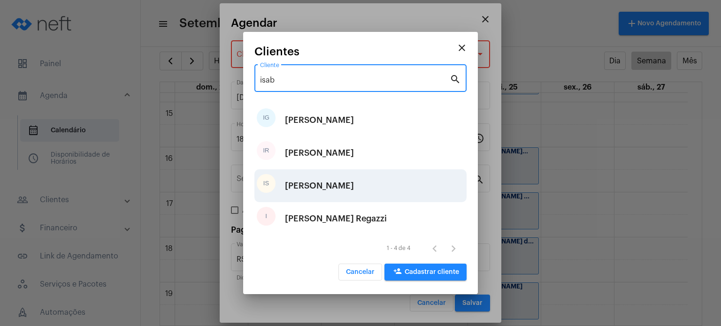
type input "isab"
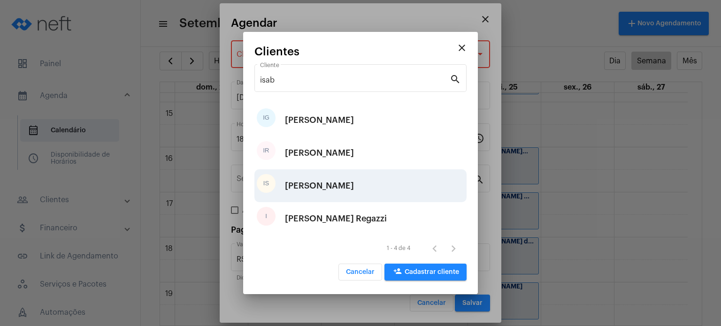
click at [388, 182] on div "IS [PERSON_NAME]" at bounding box center [361, 186] width 212 height 33
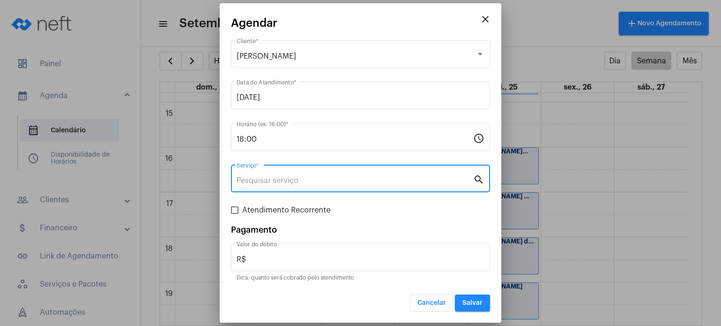
click at [388, 182] on input "Serviço *" at bounding box center [355, 181] width 237 height 8
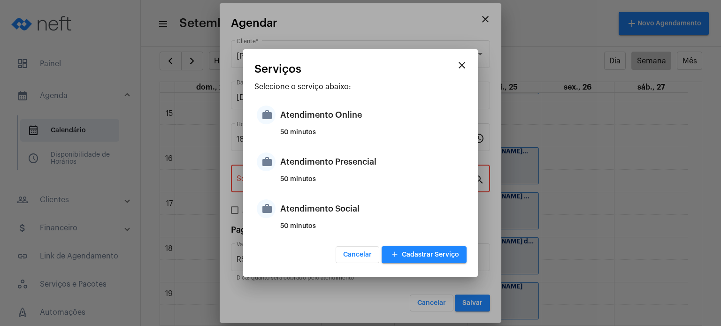
click at [388, 182] on div "50 minutos" at bounding box center [372, 183] width 184 height 14
type input "Atendimento Presencial"
type input "R$ 170"
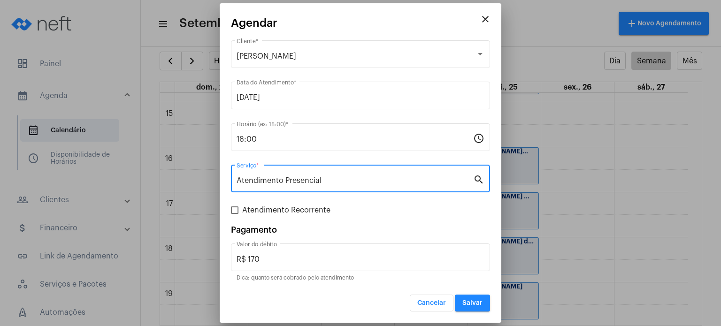
click at [486, 306] on button "Salvar" at bounding box center [472, 303] width 35 height 17
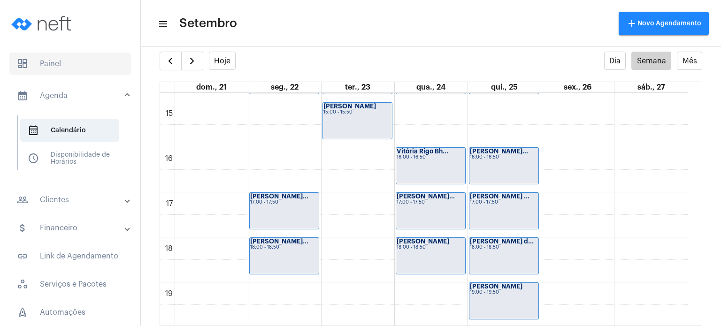
click at [91, 61] on span "dashboard Painel" at bounding box center [70, 64] width 122 height 23
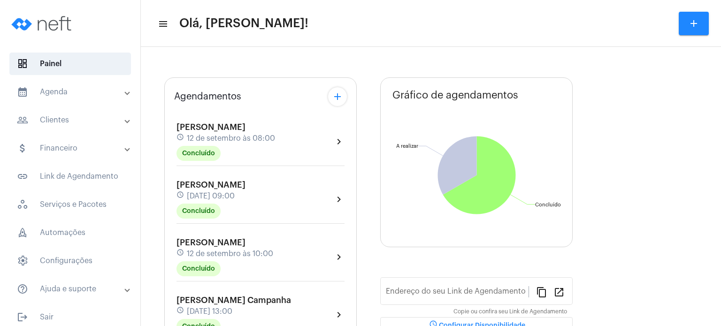
type input "[URL][DOMAIN_NAME]"
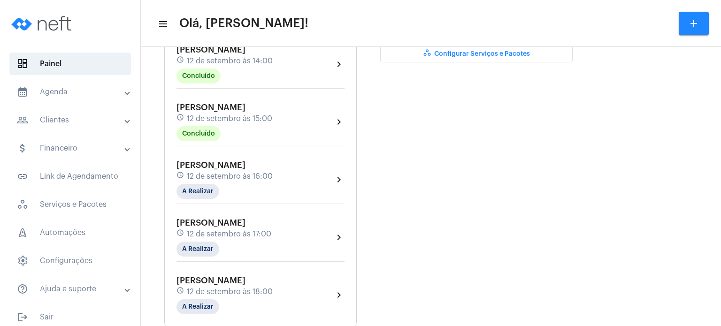
scroll to position [338, 0]
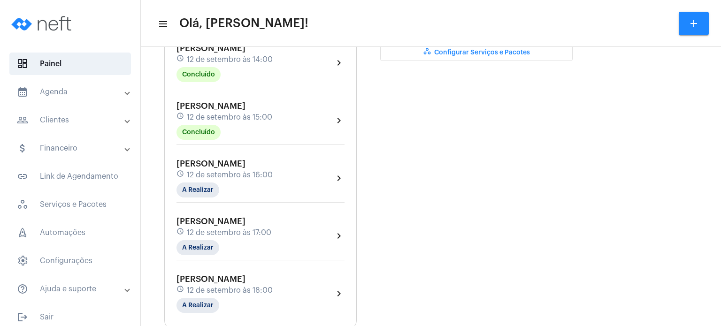
click at [227, 102] on span "[PERSON_NAME]" at bounding box center [211, 106] width 69 height 8
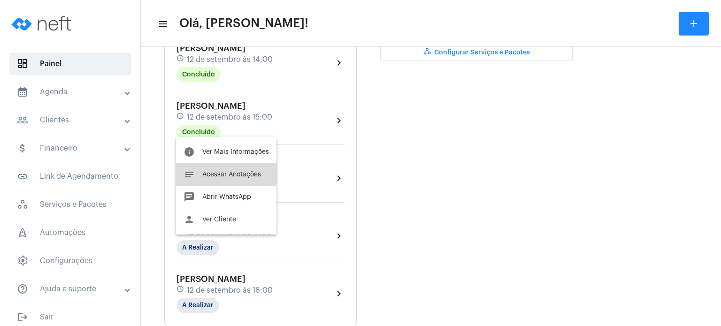
click at [222, 170] on button "notes Acessar Anotações" at bounding box center [226, 174] width 100 height 23
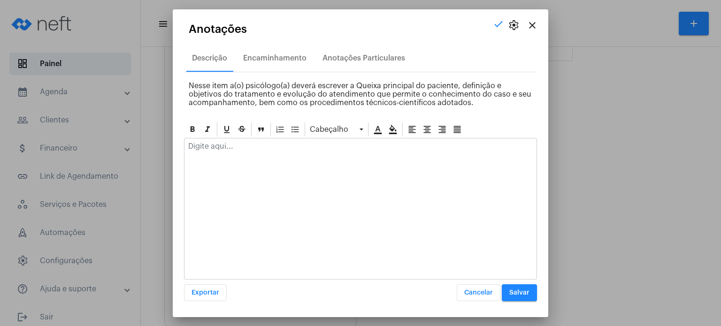
click at [229, 144] on p at bounding box center [360, 146] width 345 height 8
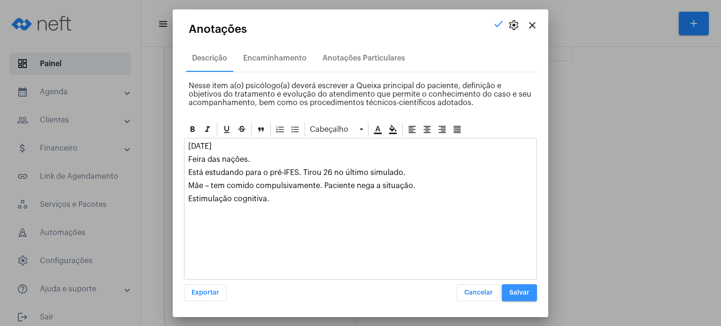
click at [514, 292] on span "Salvar" at bounding box center [519, 293] width 20 height 7
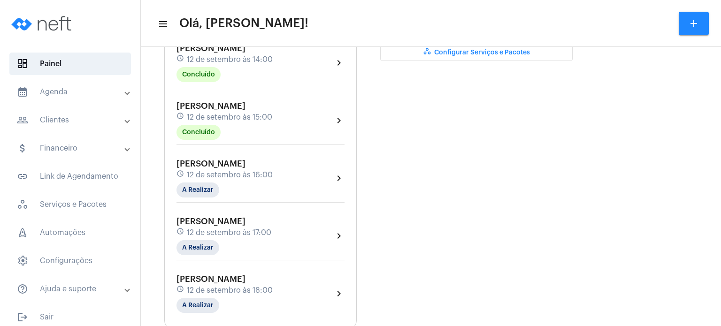
click at [201, 165] on div "[PERSON_NAME] schedule [DATE] 16:00 A Realizar" at bounding box center [225, 178] width 96 height 39
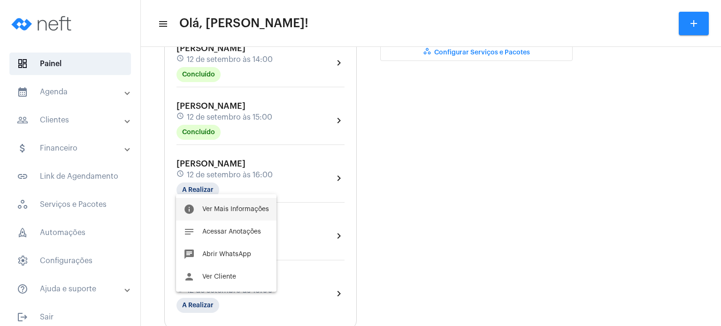
click at [236, 205] on button "info Ver Mais Informações" at bounding box center [226, 209] width 100 height 23
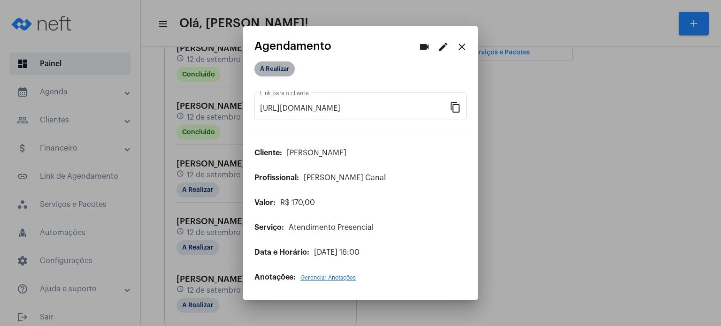
click at [275, 76] on mat-chip "A Realizar" at bounding box center [275, 69] width 40 height 15
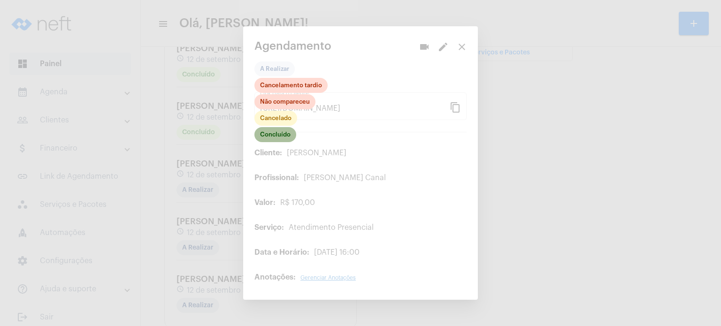
click at [282, 137] on mat-chip "Concluído" at bounding box center [276, 134] width 42 height 15
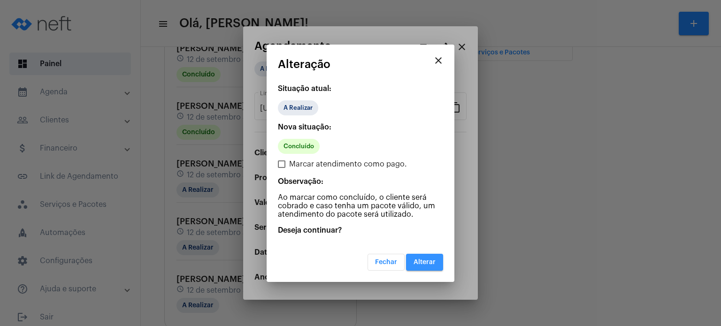
click at [430, 261] on span "Alterar" at bounding box center [425, 262] width 22 height 7
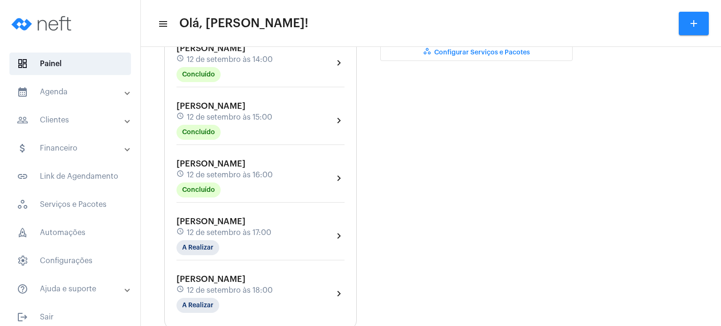
scroll to position [357, 0]
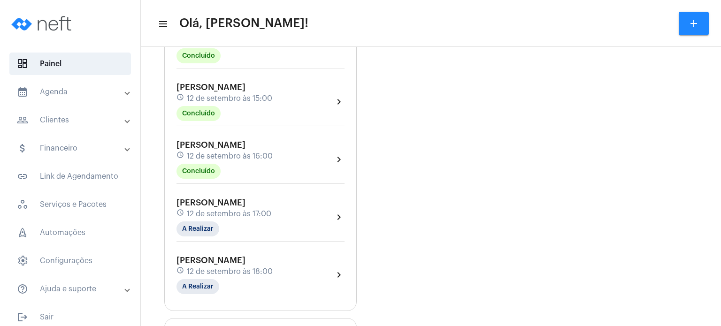
click at [167, 105] on div "Agendamentos add [PERSON_NAME] Contini schedule [DATE] 08:00 Concluído chevron_…" at bounding box center [260, 30] width 193 height 563
click at [234, 210] on span "12 de setembro às 17:00" at bounding box center [229, 214] width 85 height 8
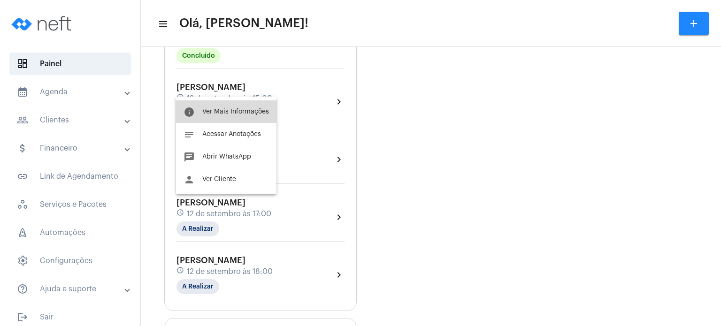
click at [226, 110] on span "Ver Mais Informações" at bounding box center [235, 111] width 67 height 7
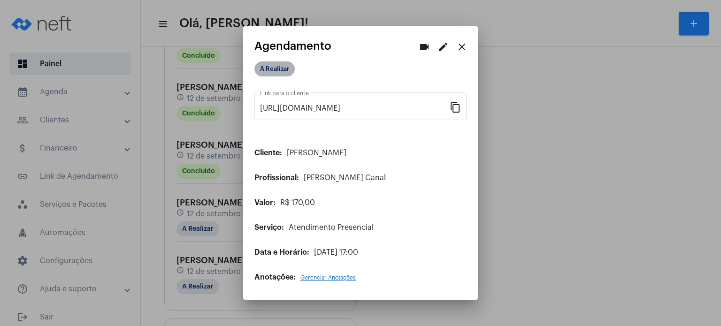
click at [278, 67] on mat-chip "A Realizar" at bounding box center [275, 69] width 40 height 15
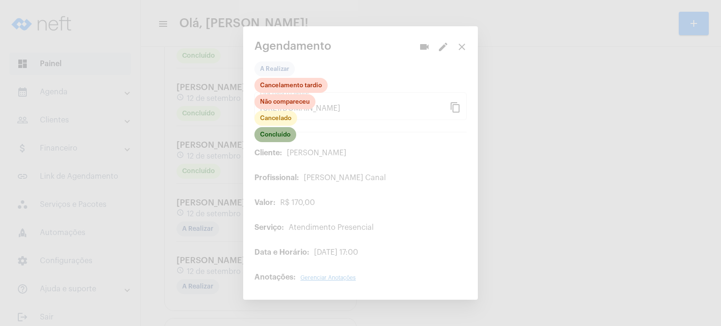
click at [278, 137] on mat-chip "Concluído" at bounding box center [276, 134] width 42 height 15
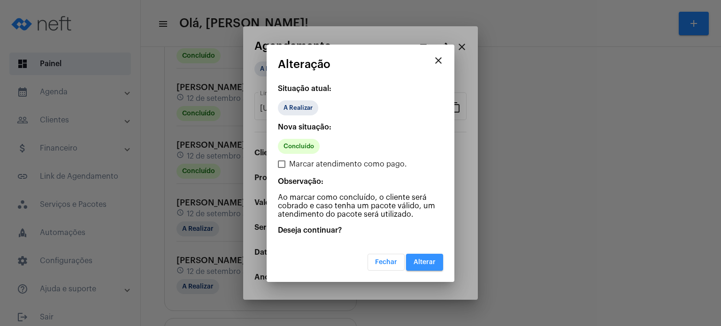
click at [428, 264] on span "Alterar" at bounding box center [425, 262] width 22 height 7
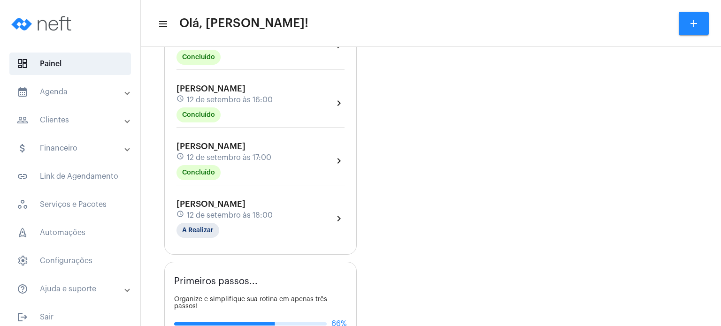
scroll to position [432, 0]
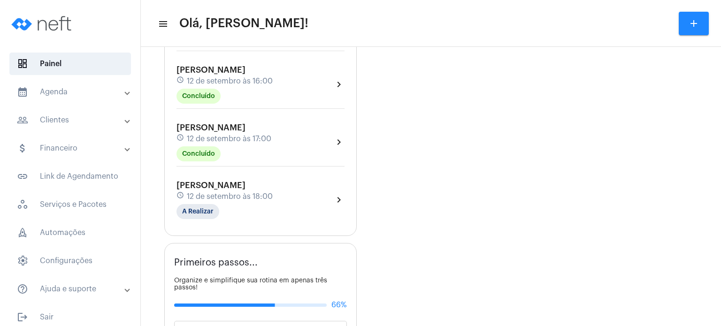
click at [190, 121] on div "[PERSON_NAME] schedule [DATE] 17:00 Concluído chevron_right" at bounding box center [260, 145] width 173 height 48
click at [246, 127] on span "[PERSON_NAME]" at bounding box center [211, 127] width 69 height 8
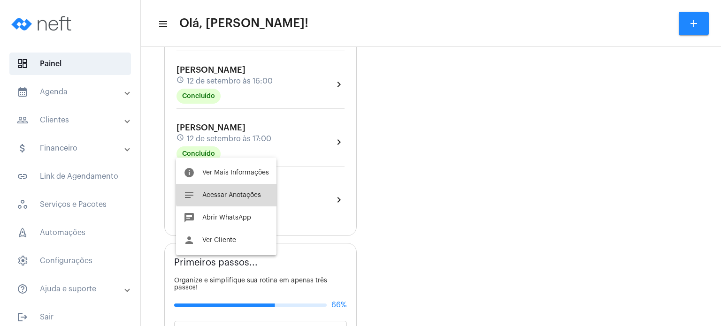
click at [237, 192] on span "Acessar Anotações" at bounding box center [231, 195] width 59 height 7
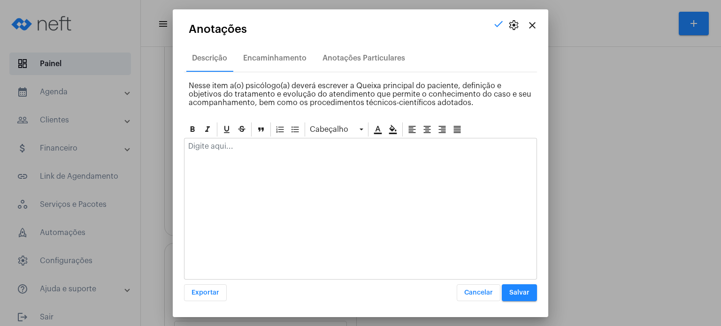
click at [259, 150] on p at bounding box center [360, 146] width 345 height 8
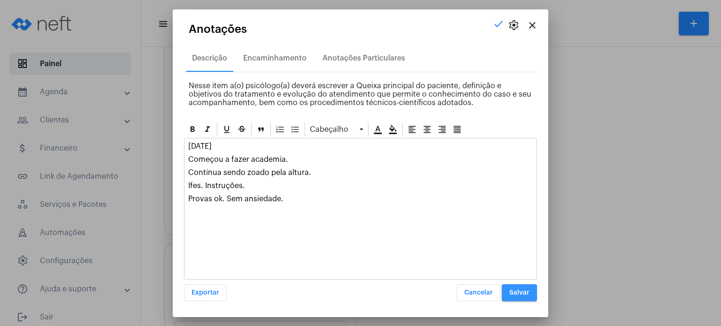
click at [521, 291] on span "Salvar" at bounding box center [519, 293] width 20 height 7
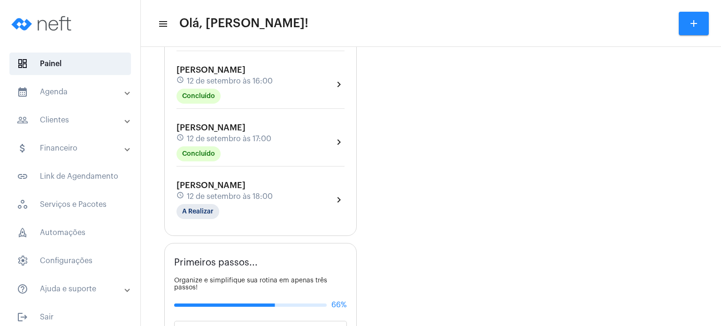
click at [218, 182] on span "[PERSON_NAME]" at bounding box center [211, 185] width 69 height 8
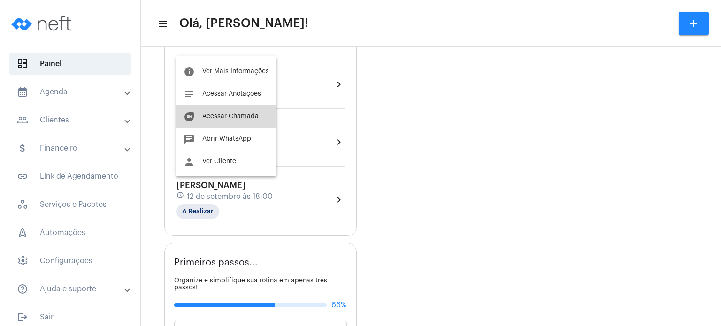
click at [229, 122] on button "duo [PERSON_NAME]" at bounding box center [226, 116] width 100 height 23
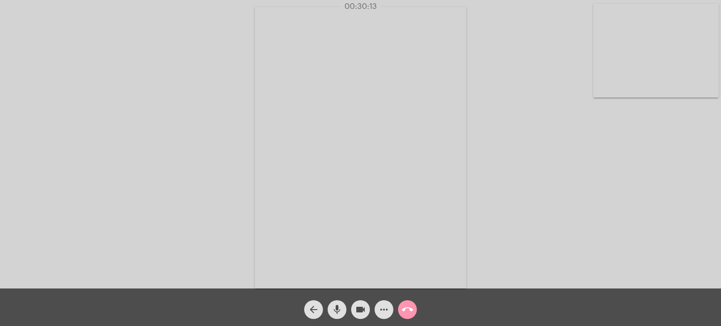
click at [636, 39] on video at bounding box center [656, 51] width 125 height 94
click at [636, 39] on video at bounding box center [460, 147] width 376 height 282
click at [636, 39] on video at bounding box center [493, 147] width 347 height 260
click at [636, 39] on video at bounding box center [460, 147] width 376 height 282
click at [261, 88] on video at bounding box center [159, 147] width 211 height 282
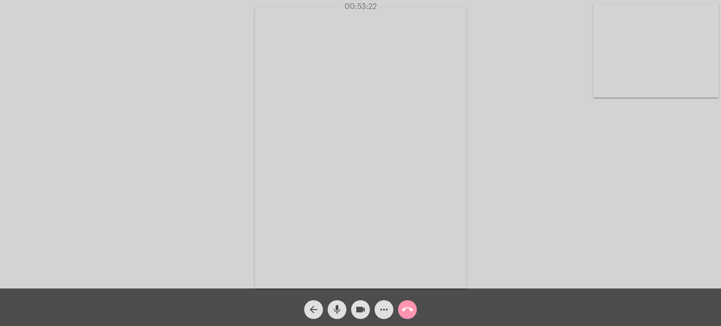
click at [410, 310] on mat-icon "call_end" at bounding box center [407, 309] width 11 height 11
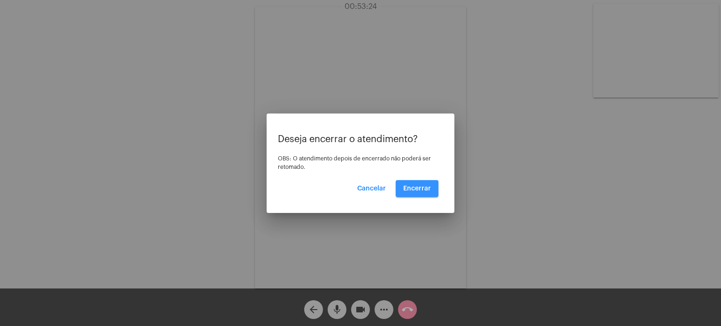
click at [423, 184] on button "Encerrar" at bounding box center [417, 188] width 43 height 17
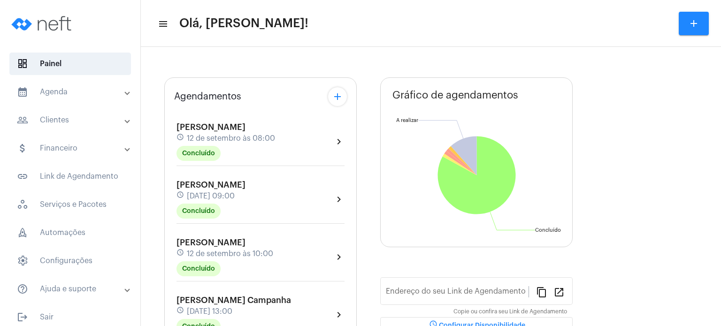
type input "[URL][DOMAIN_NAME]"
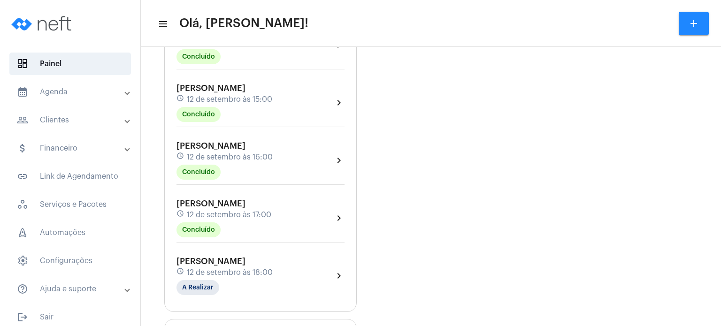
scroll to position [357, 0]
click at [193, 259] on span "[PERSON_NAME]" at bounding box center [211, 260] width 69 height 8
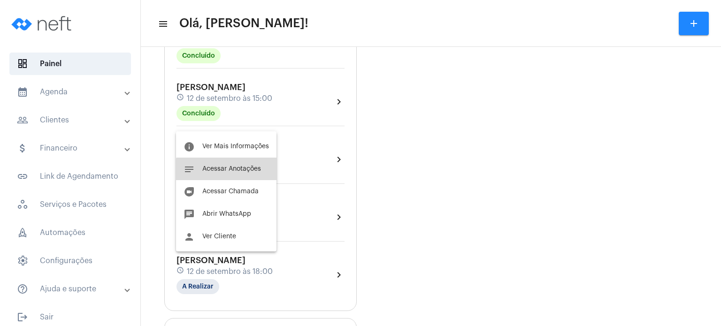
click at [231, 171] on span "Acessar Anotações" at bounding box center [231, 169] width 59 height 7
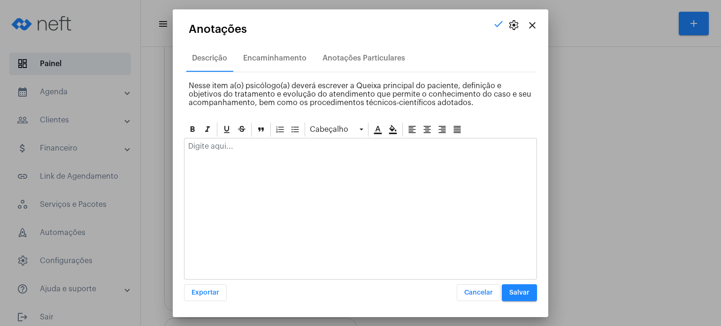
click at [239, 145] on p at bounding box center [360, 146] width 345 height 8
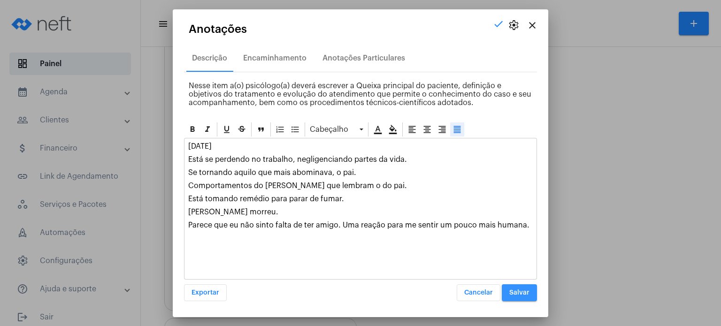
click at [529, 290] on span "Salvar" at bounding box center [519, 293] width 20 height 7
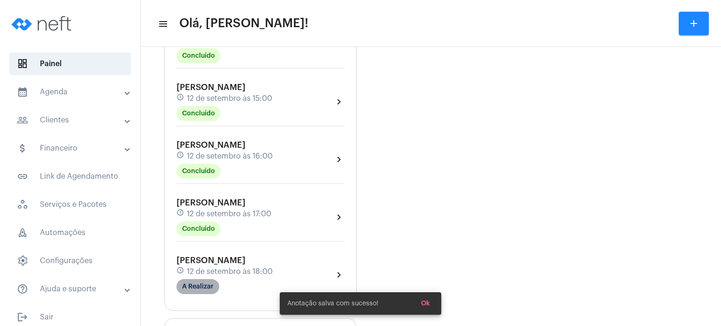
click at [211, 279] on mat-chip "A Realizar" at bounding box center [198, 286] width 43 height 15
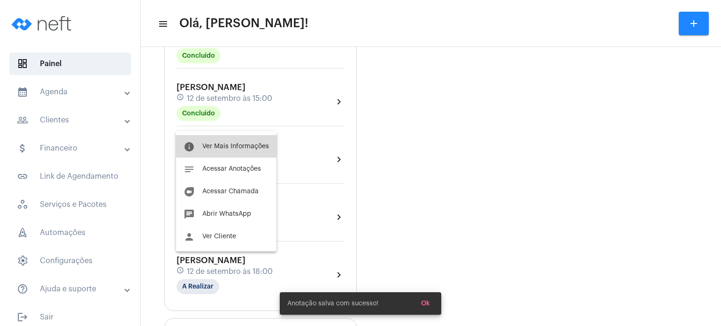
click at [240, 141] on button "info Ver Mais Informações" at bounding box center [226, 146] width 100 height 23
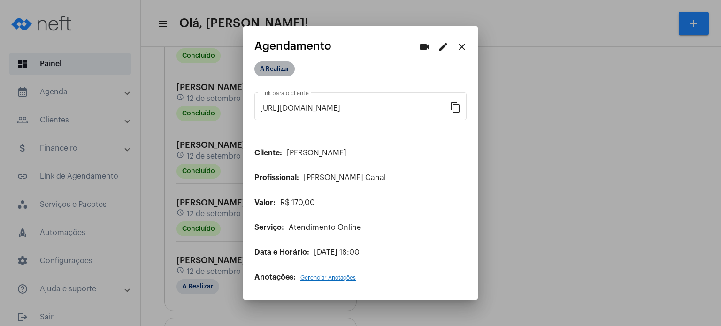
click at [270, 71] on mat-chip "A Realizar" at bounding box center [275, 69] width 40 height 15
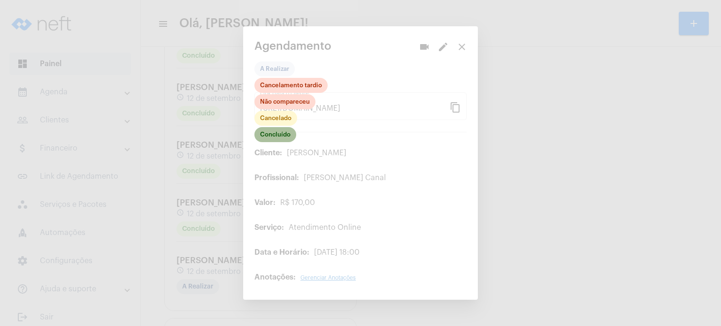
click at [282, 137] on mat-chip "Concluído" at bounding box center [276, 134] width 42 height 15
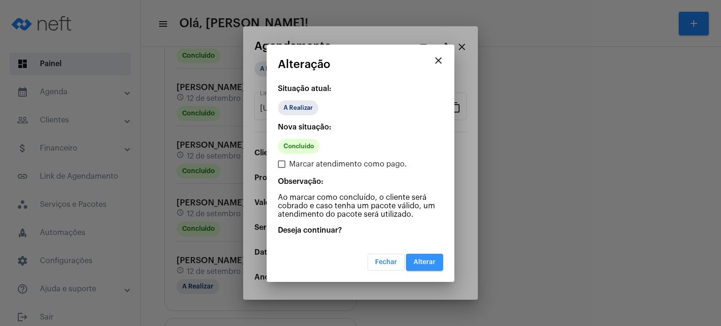
click at [437, 261] on button "Alterar" at bounding box center [424, 262] width 37 height 17
